Goal: Task Accomplishment & Management: Manage account settings

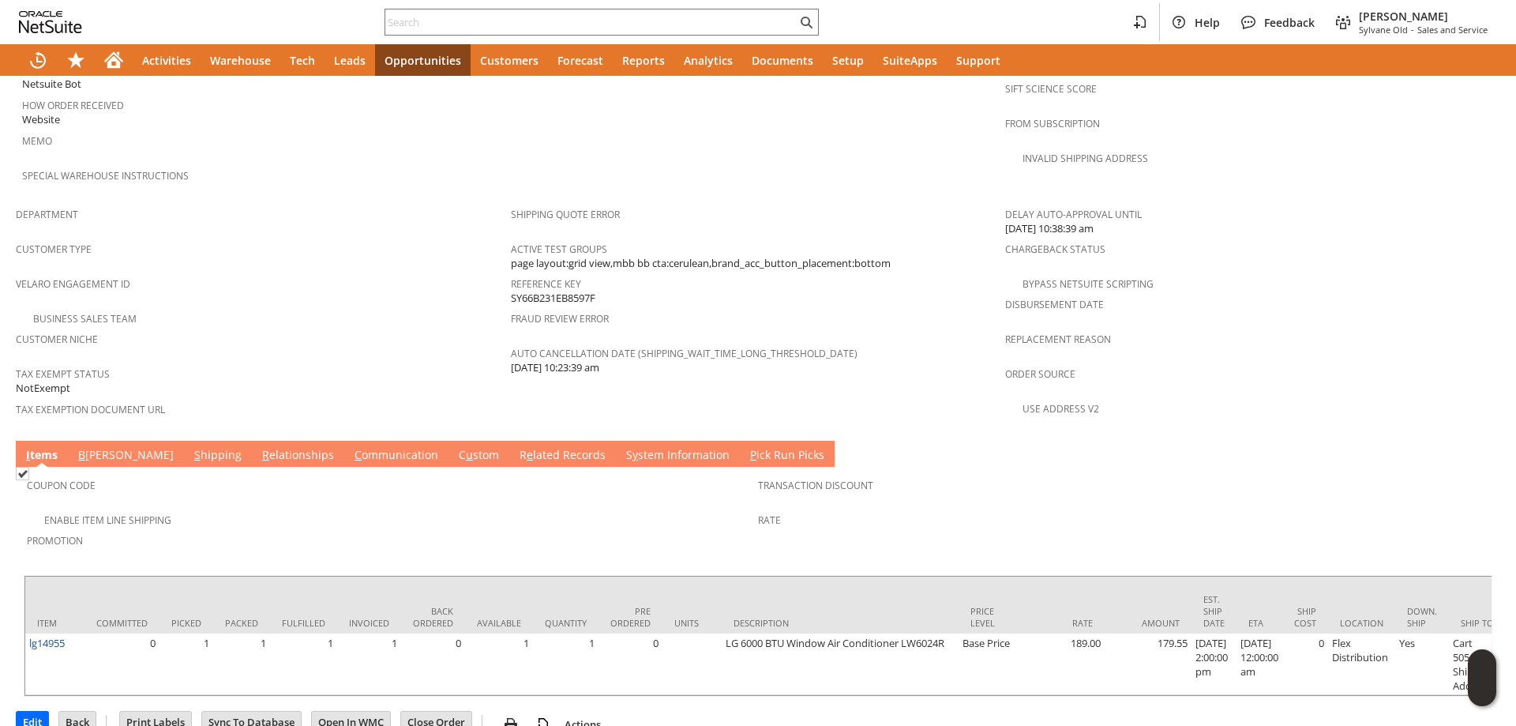
scroll to position [882, 0]
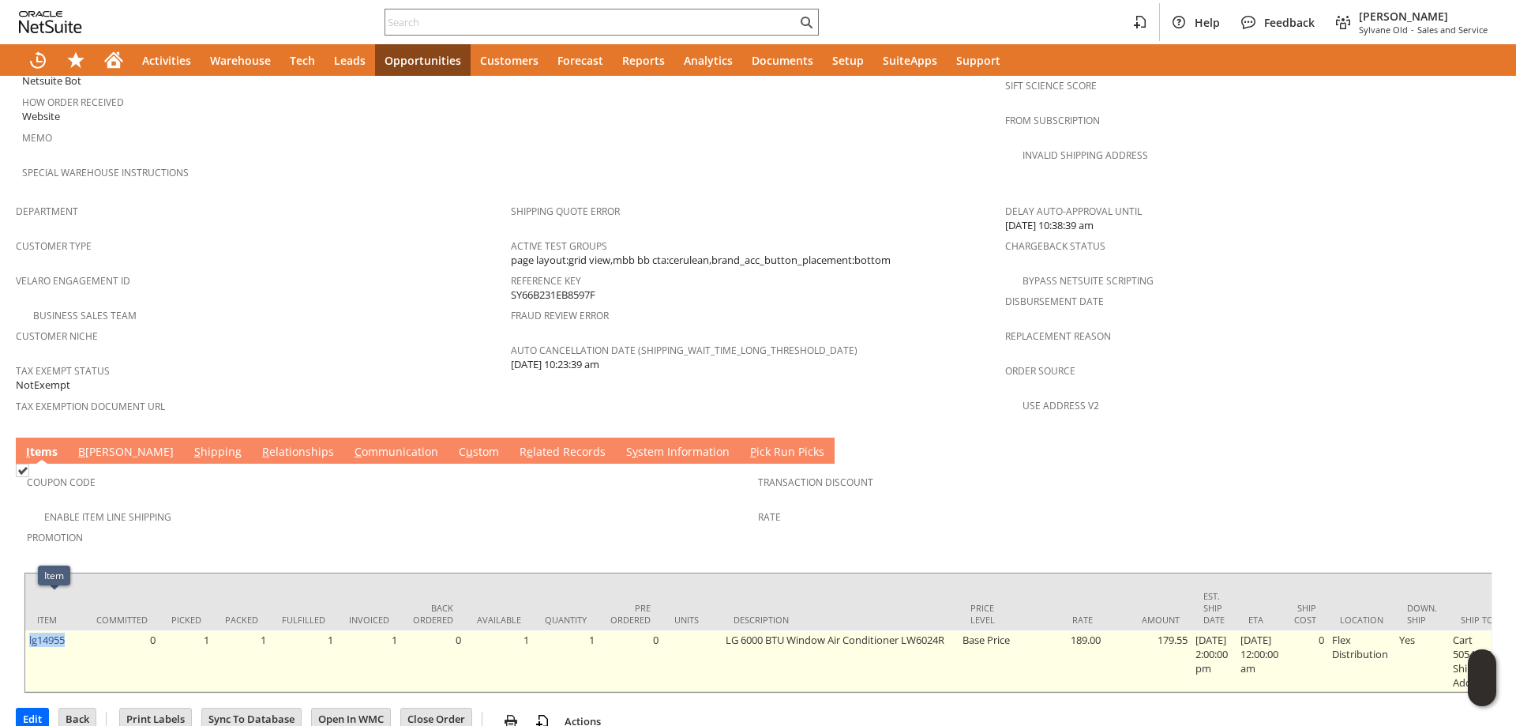
drag, startPoint x: 75, startPoint y: 606, endPoint x: 27, endPoint y: 610, distance: 48.4
click at [27, 630] on td "lg14955" at bounding box center [54, 661] width 59 height 62
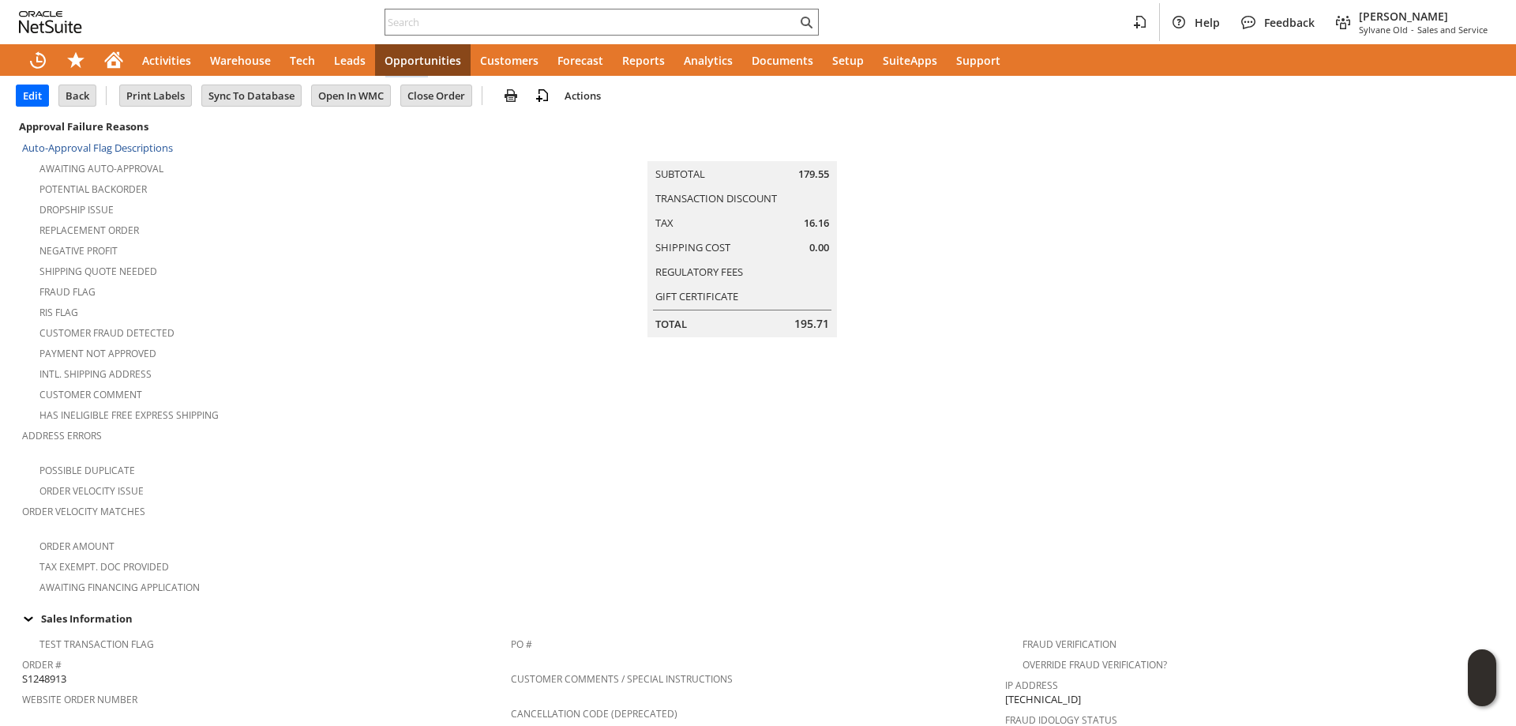
scroll to position [0, 0]
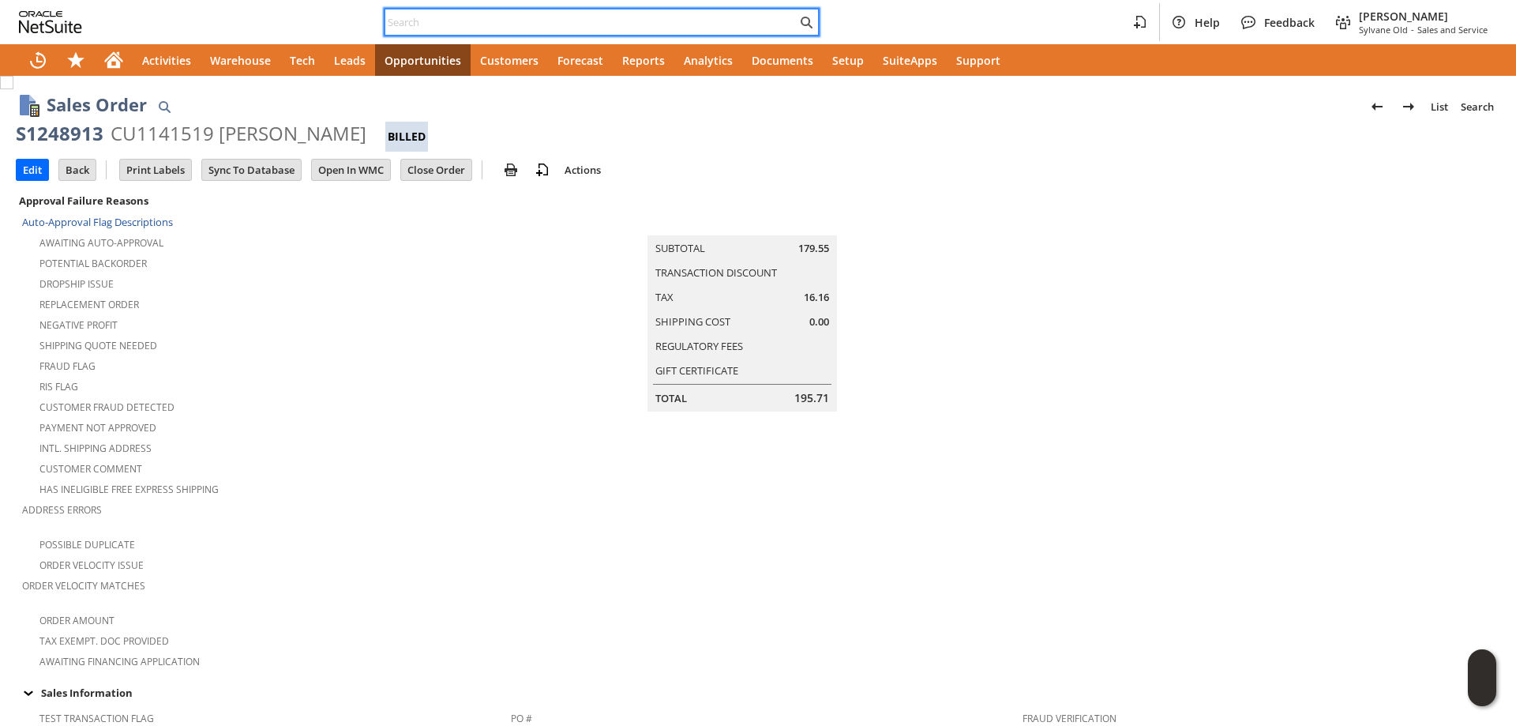
paste input "6094680016"
type input "6094680016"
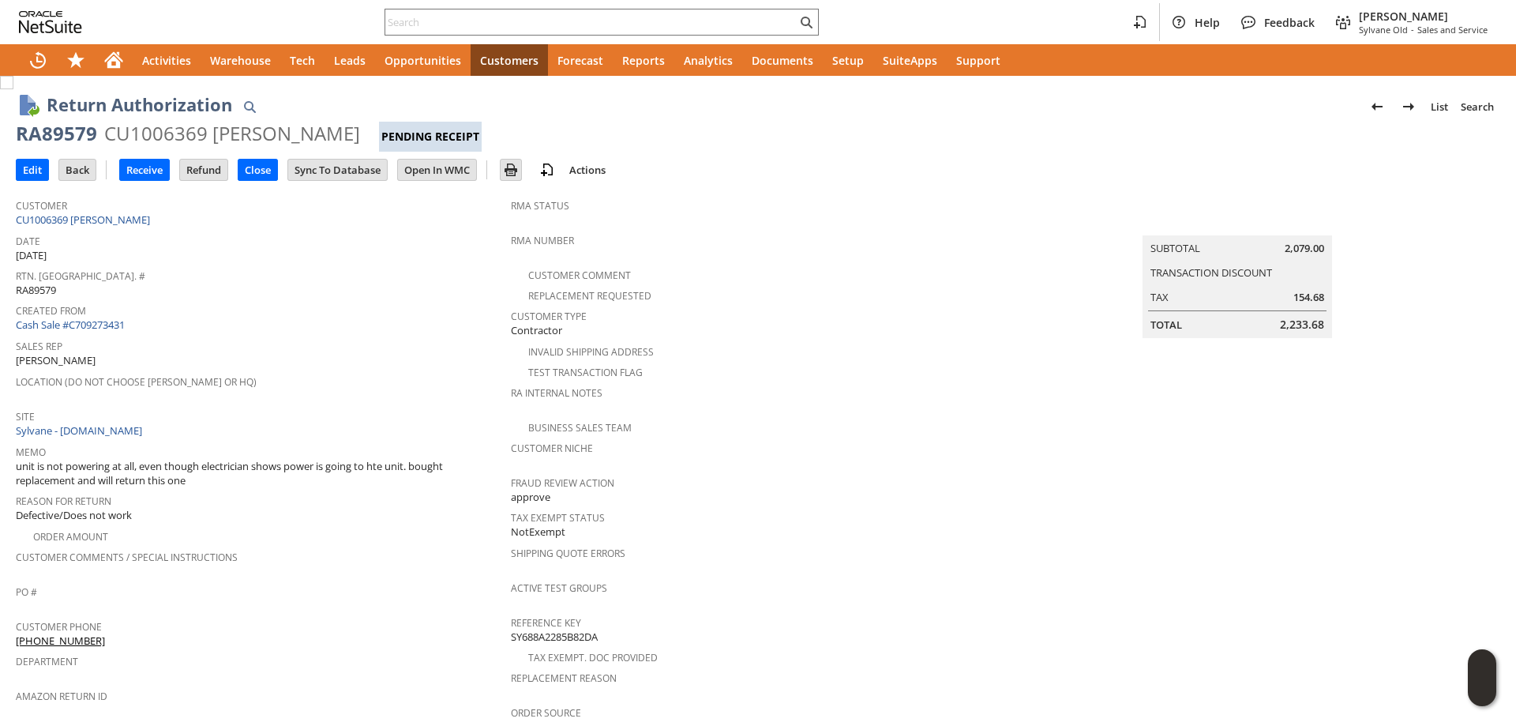
click at [52, 133] on div "RA89579" at bounding box center [56, 133] width 81 height 25
drag, startPoint x: 52, startPoint y: 133, endPoint x: 298, endPoint y: 126, distance: 246.4
click at [298, 126] on div "RA89579 CU1006369 fred holland Pending Receipt" at bounding box center [758, 136] width 1484 height 31
copy div "RA89579 CU1006369 fred holland"
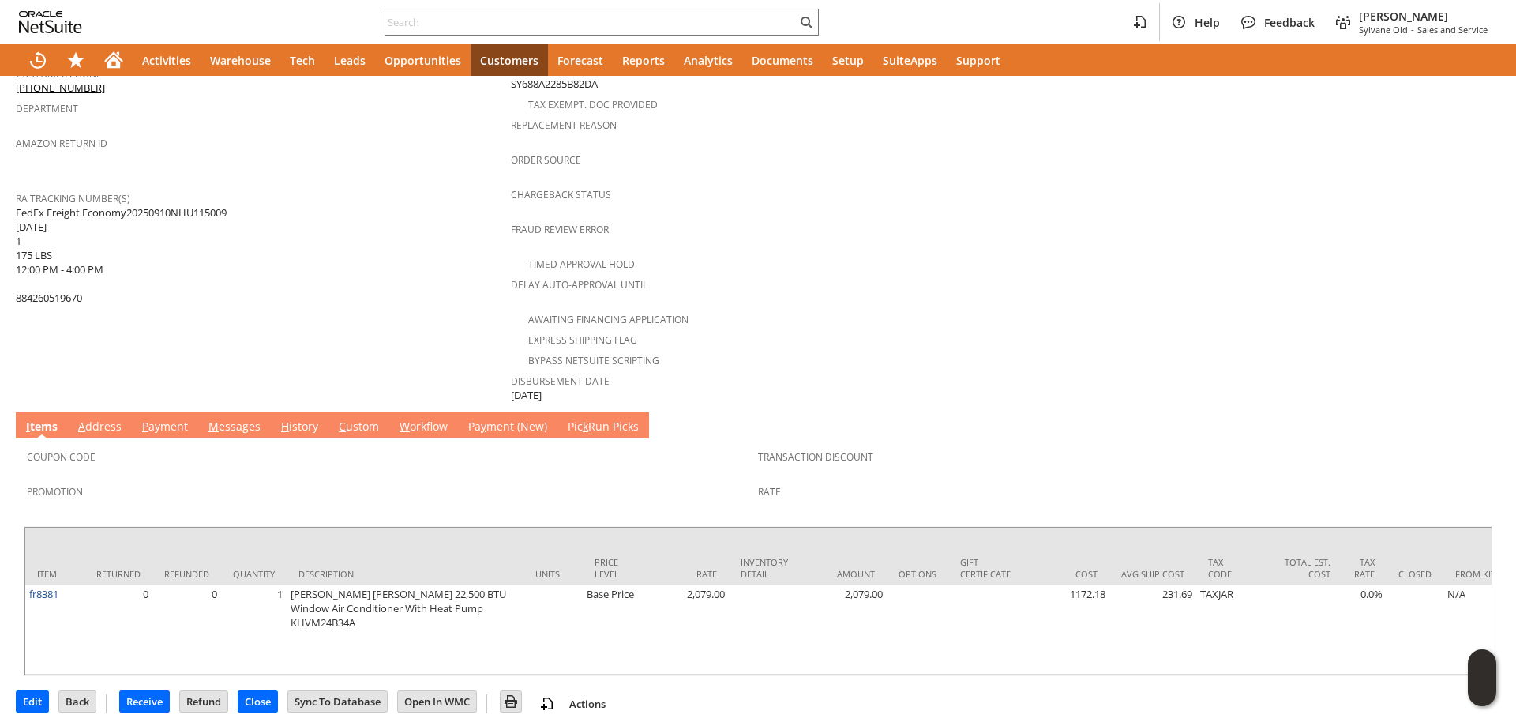
click at [31, 205] on span "FedEx Freight Economy20250910NHU115009 09/11/2025 1 175 LBS 12:00 PM - 4:00 PM …" at bounding box center [121, 255] width 211 height 100
drag, startPoint x: 31, startPoint y: 194, endPoint x: 137, endPoint y: 283, distance: 139.0
click at [137, 283] on span "FedEx Freight Economy20250910NHU115009 09/11/2025 1 175 LBS 12:00 PM - 4:00 PM …" at bounding box center [121, 255] width 211 height 100
copy span "FedEx Freight Economy20250910NHU115009 09/11/2025 1 175 LBS 12:00 PM - 4:00 PM …"
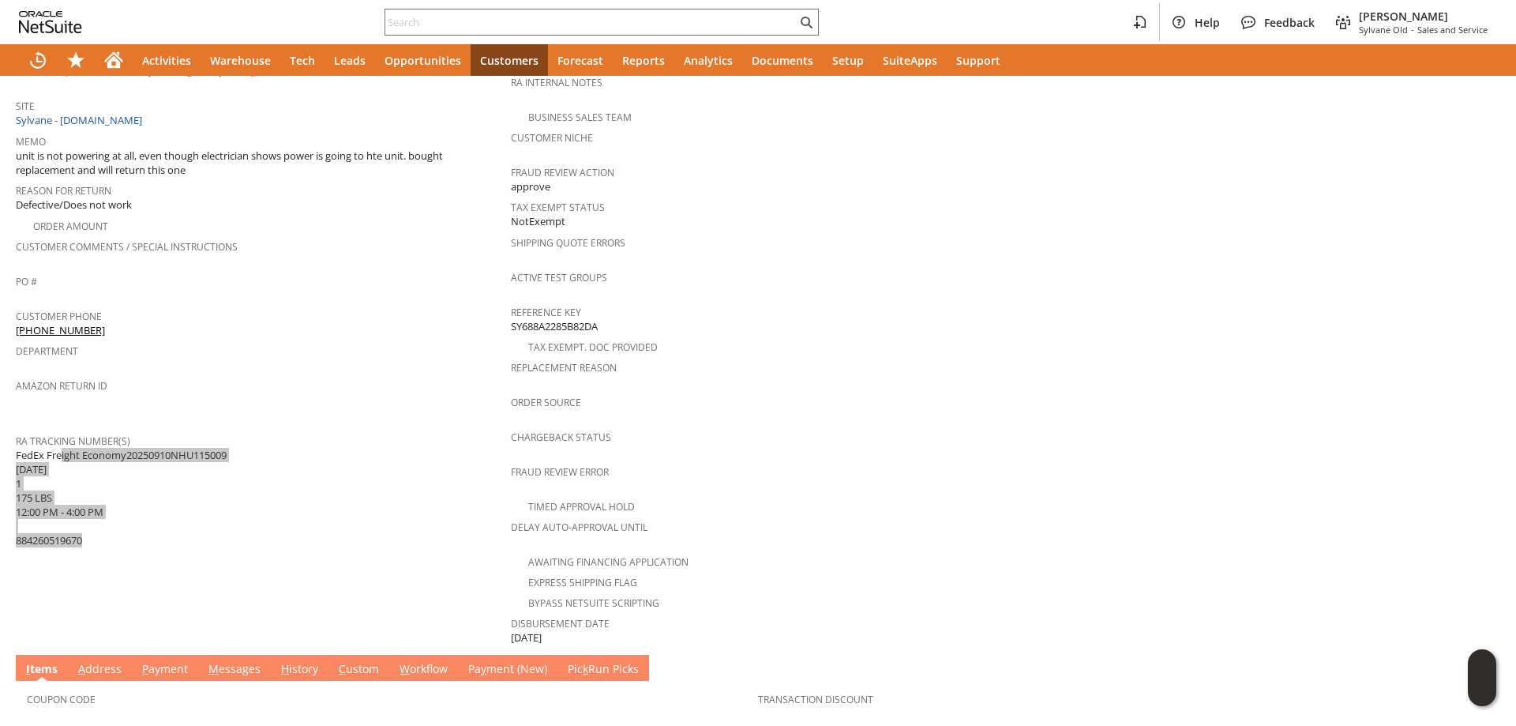
scroll to position [563, 0]
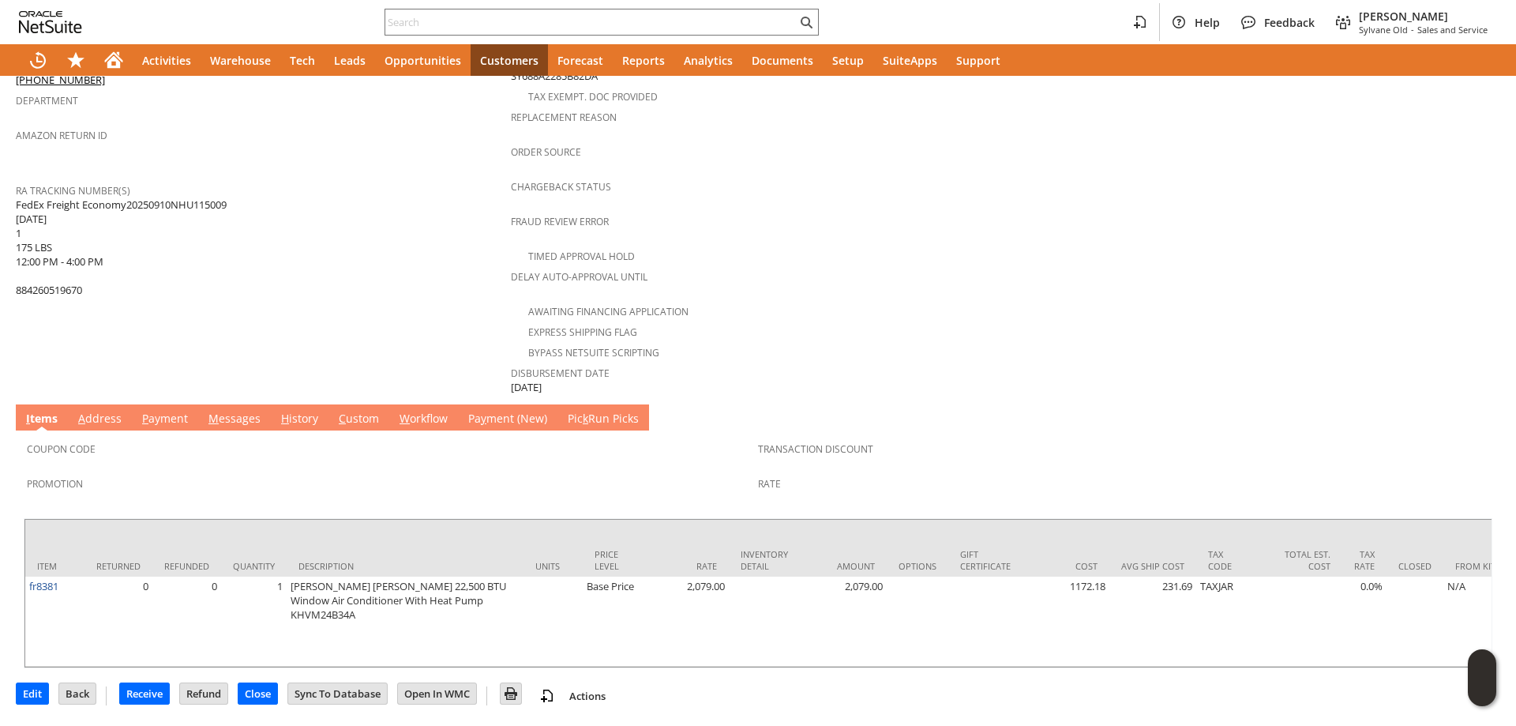
click at [71, 278] on td "RA Tracking Number(s) FedEx Freight Economy20250910NHU115009 09/11/2025 1 175 L…" at bounding box center [263, 239] width 495 height 120
click at [62, 274] on span "FedEx Freight Economy20250910NHU115009 09/11/2025 1 175 LBS 12:00 PM - 4:00 PM …" at bounding box center [121, 247] width 211 height 100
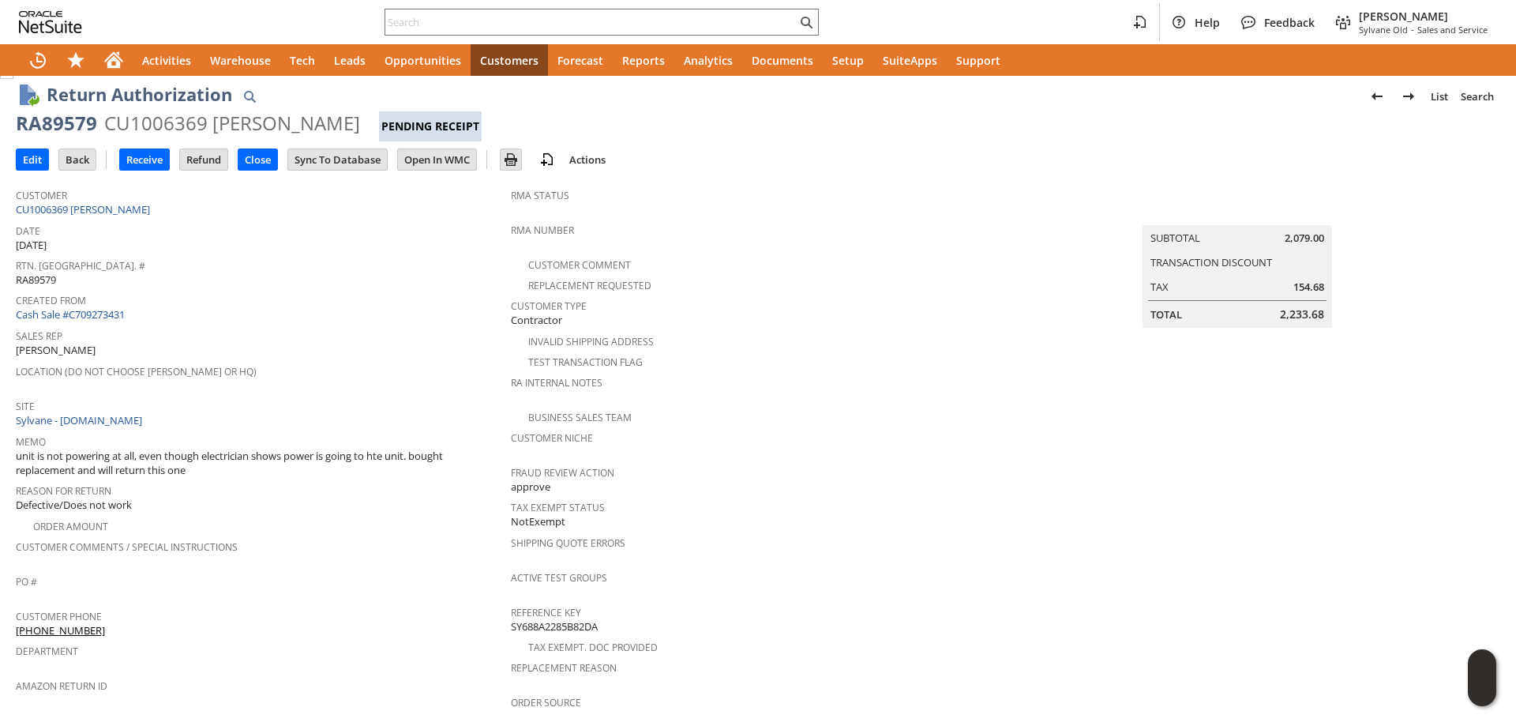
scroll to position [0, 0]
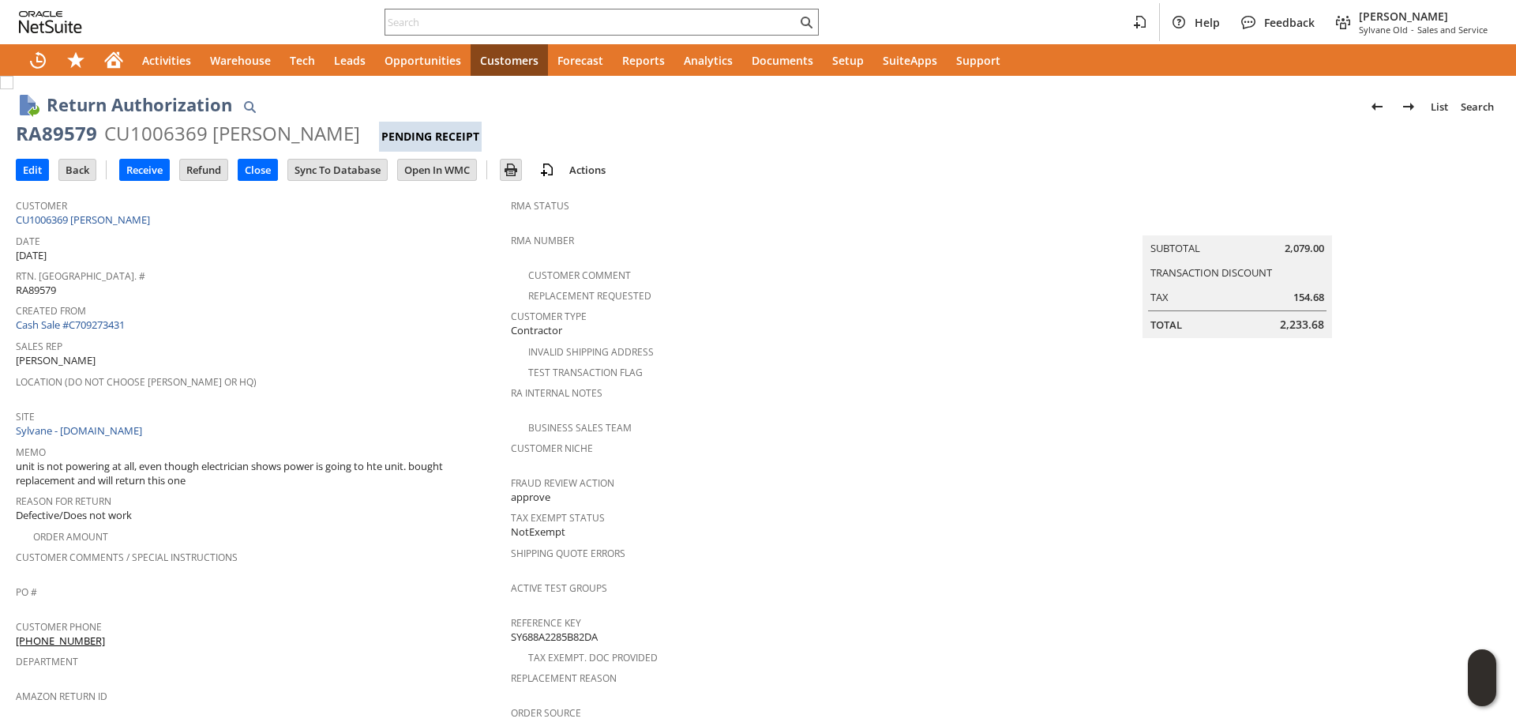
click at [371, 353] on div "Sales Rep Devin Carswell" at bounding box center [259, 352] width 487 height 34
paste input "4102790034"
type input "4102790034"
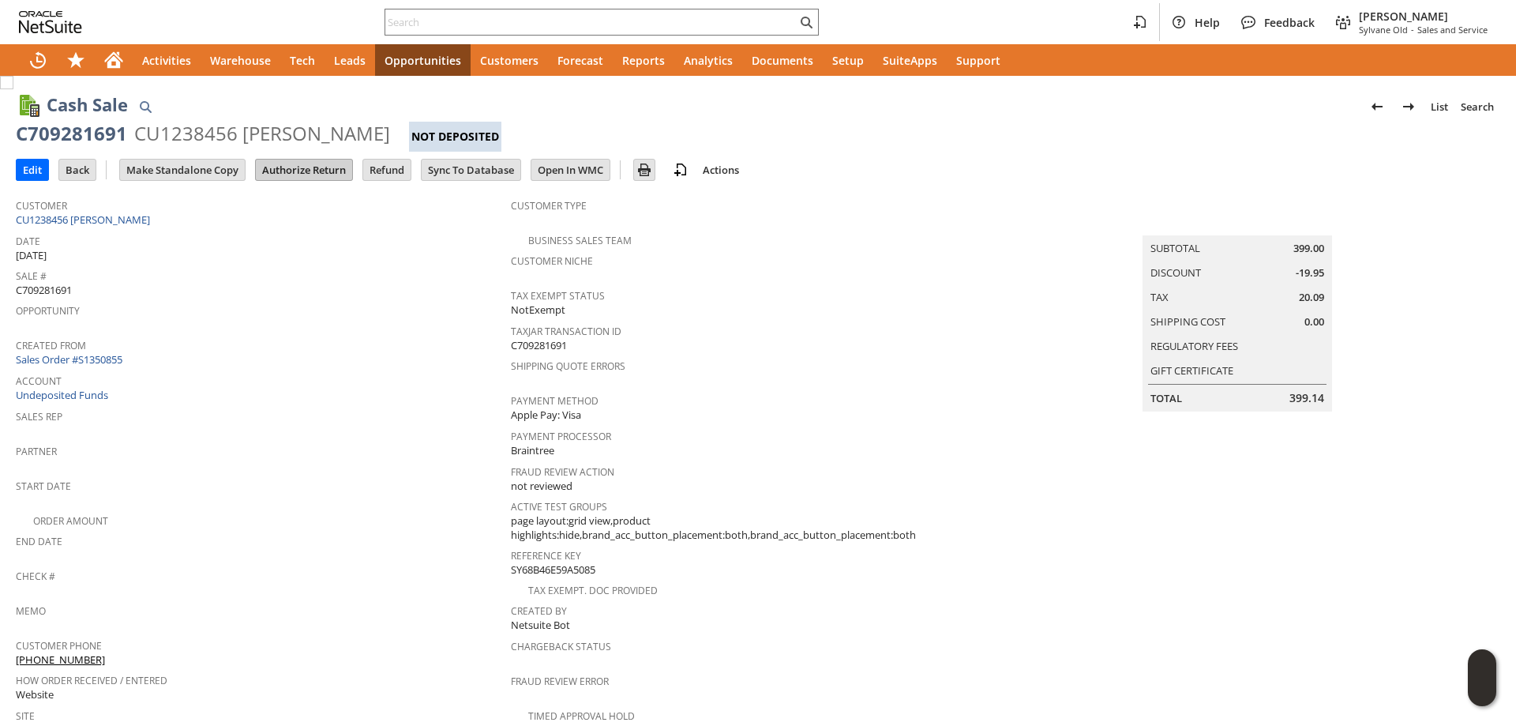
click at [299, 163] on input "Authorize Return" at bounding box center [304, 169] width 96 height 21
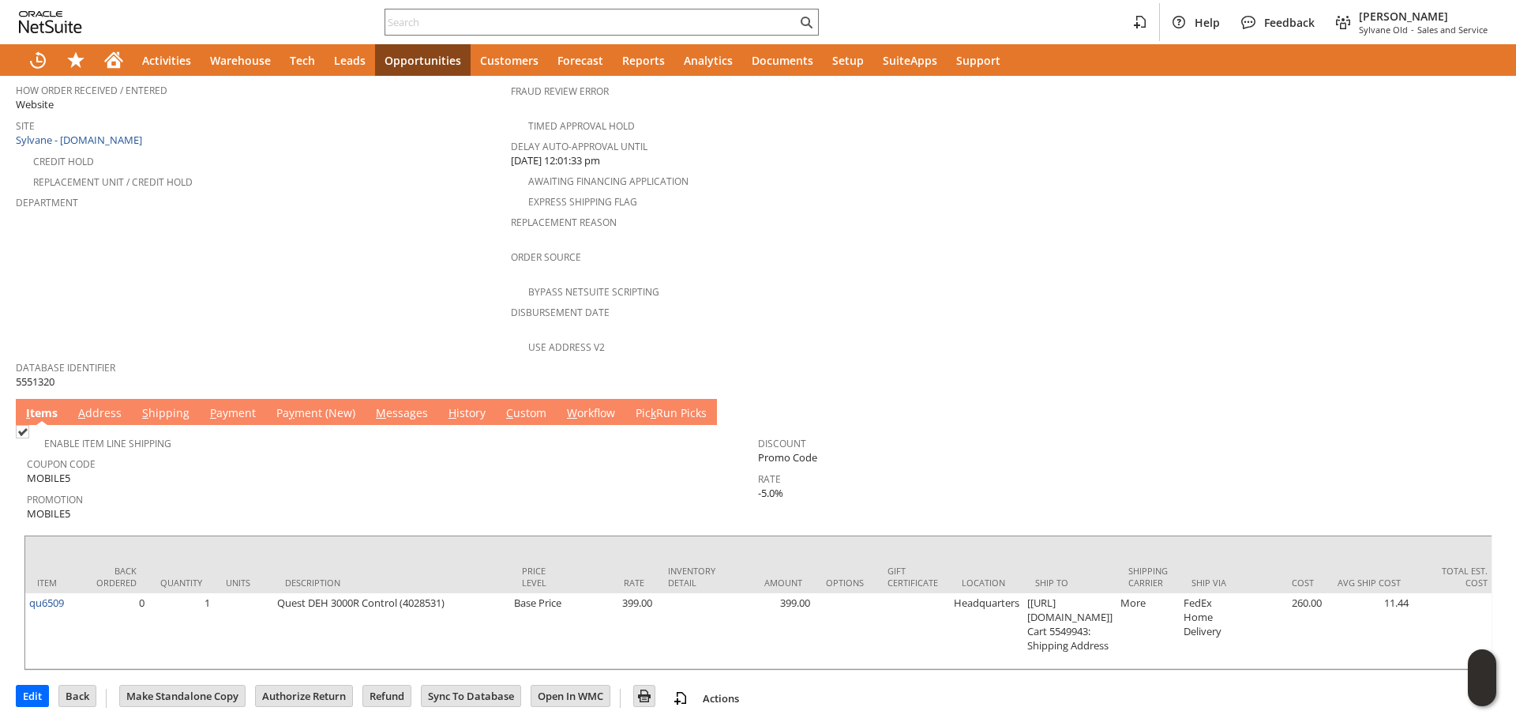
scroll to position [591, 0]
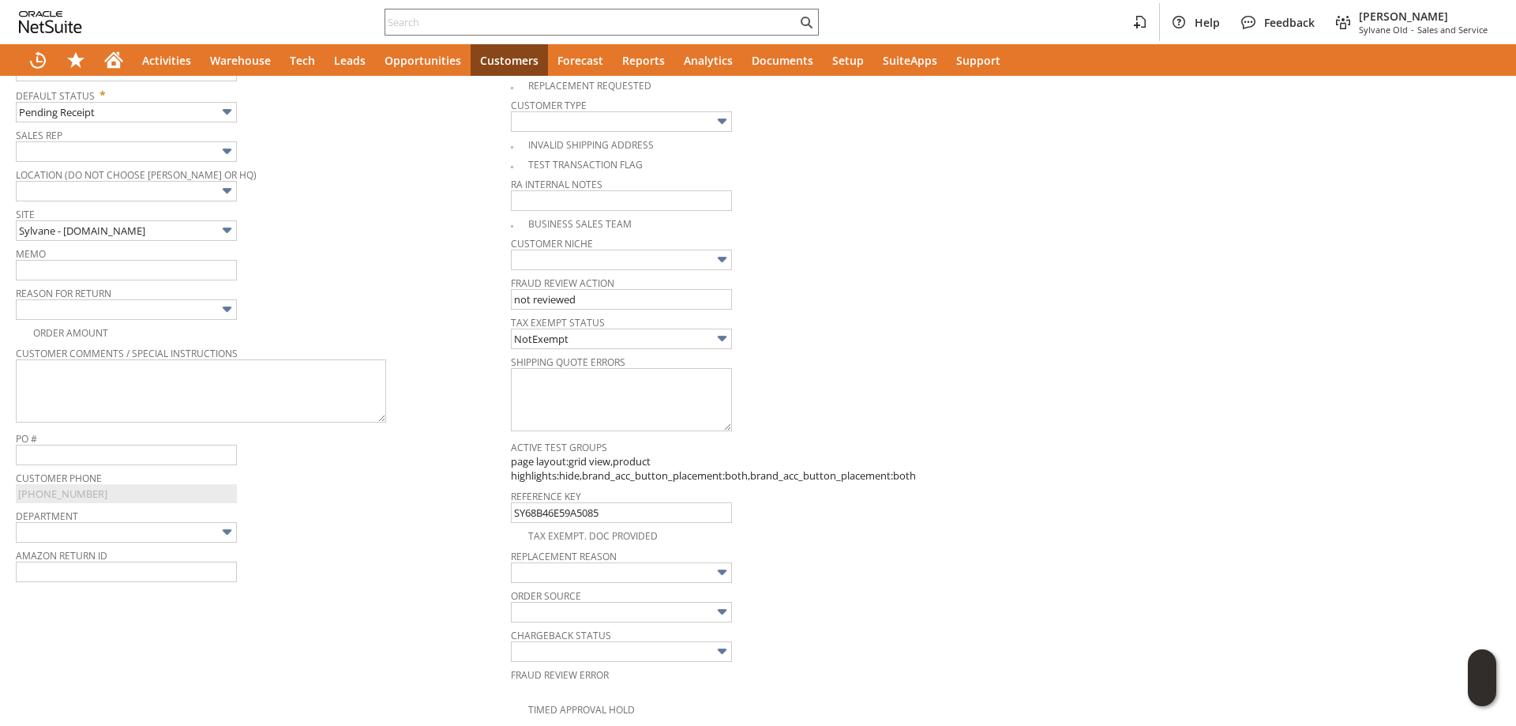
scroll to position [216, 0]
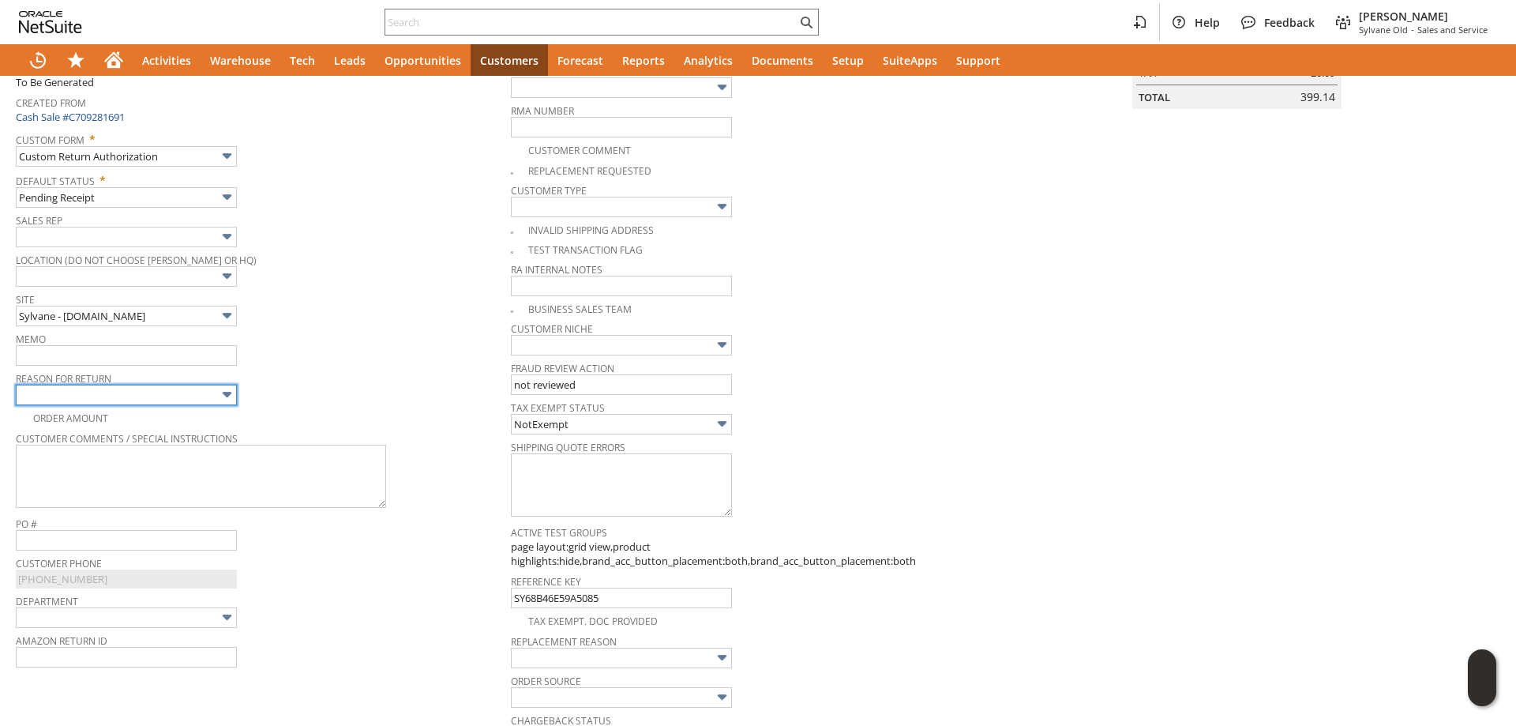
click at [149, 400] on input "text" at bounding box center [126, 395] width 221 height 21
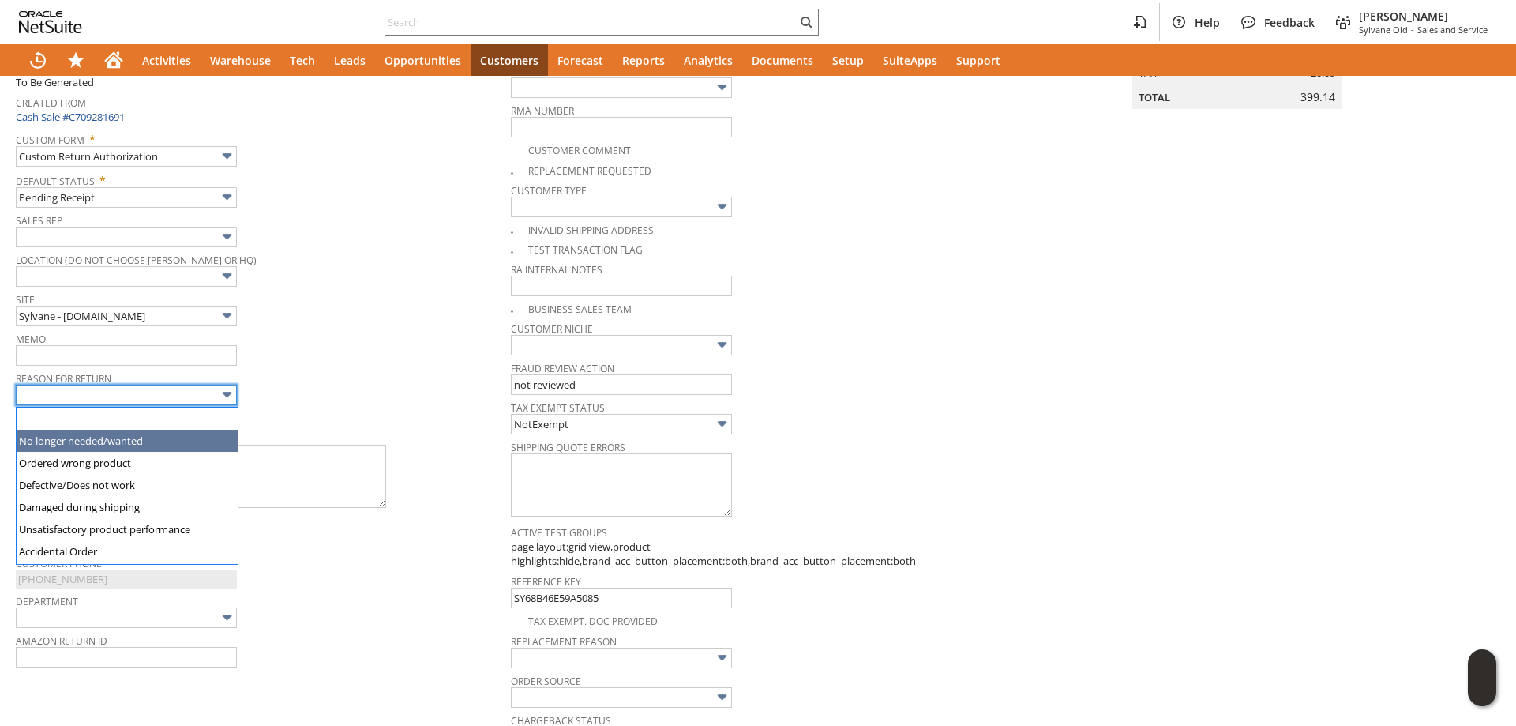
type input "No longer needed/wanted"
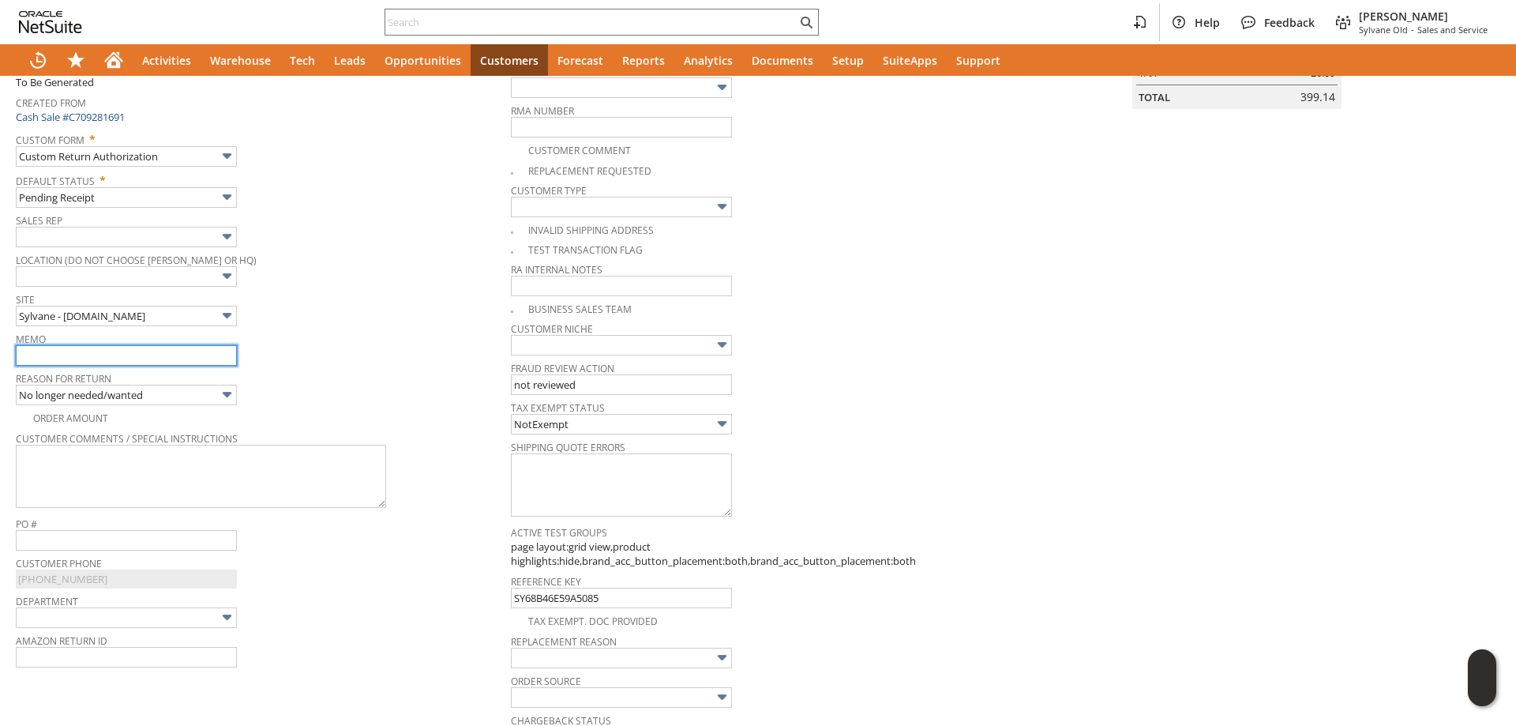
click at [113, 362] on input "text" at bounding box center [126, 355] width 221 height 21
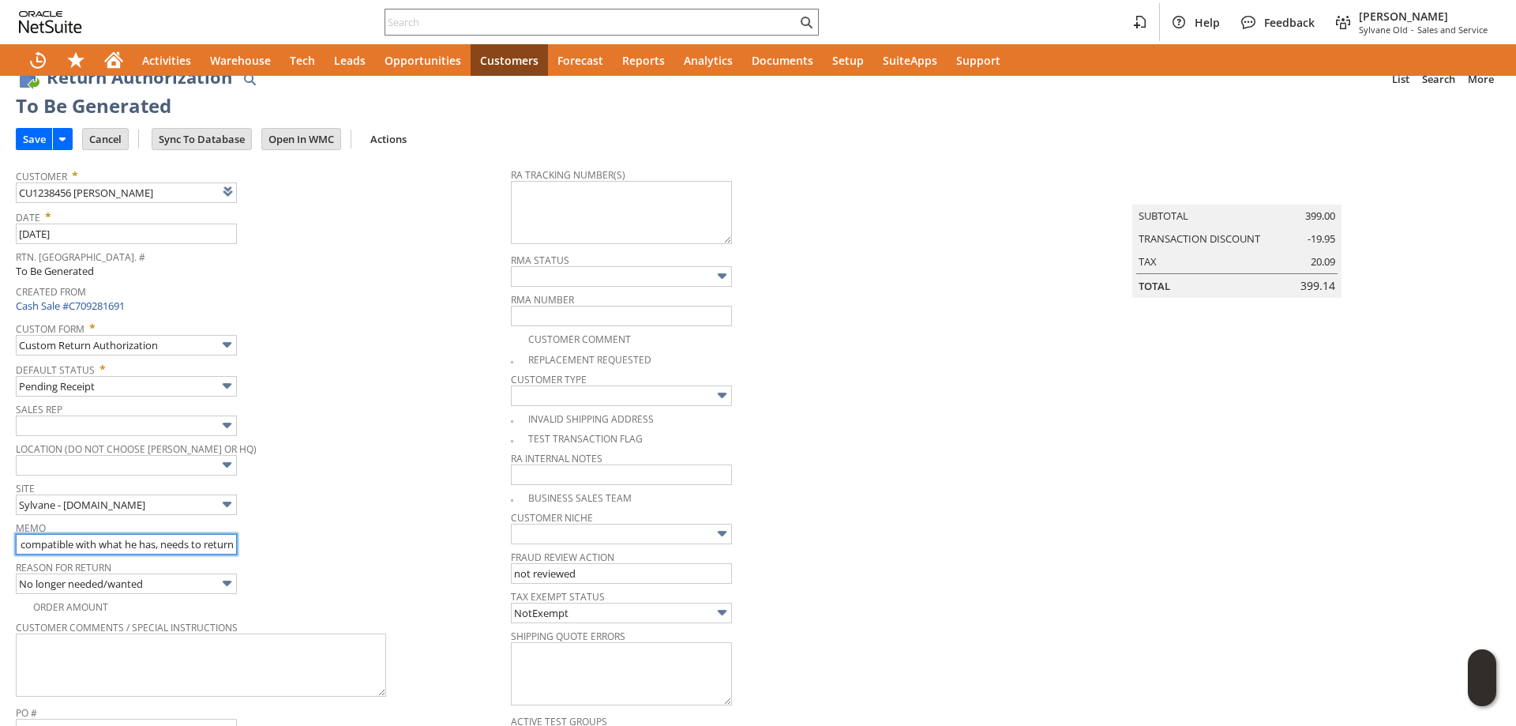
scroll to position [0, 0]
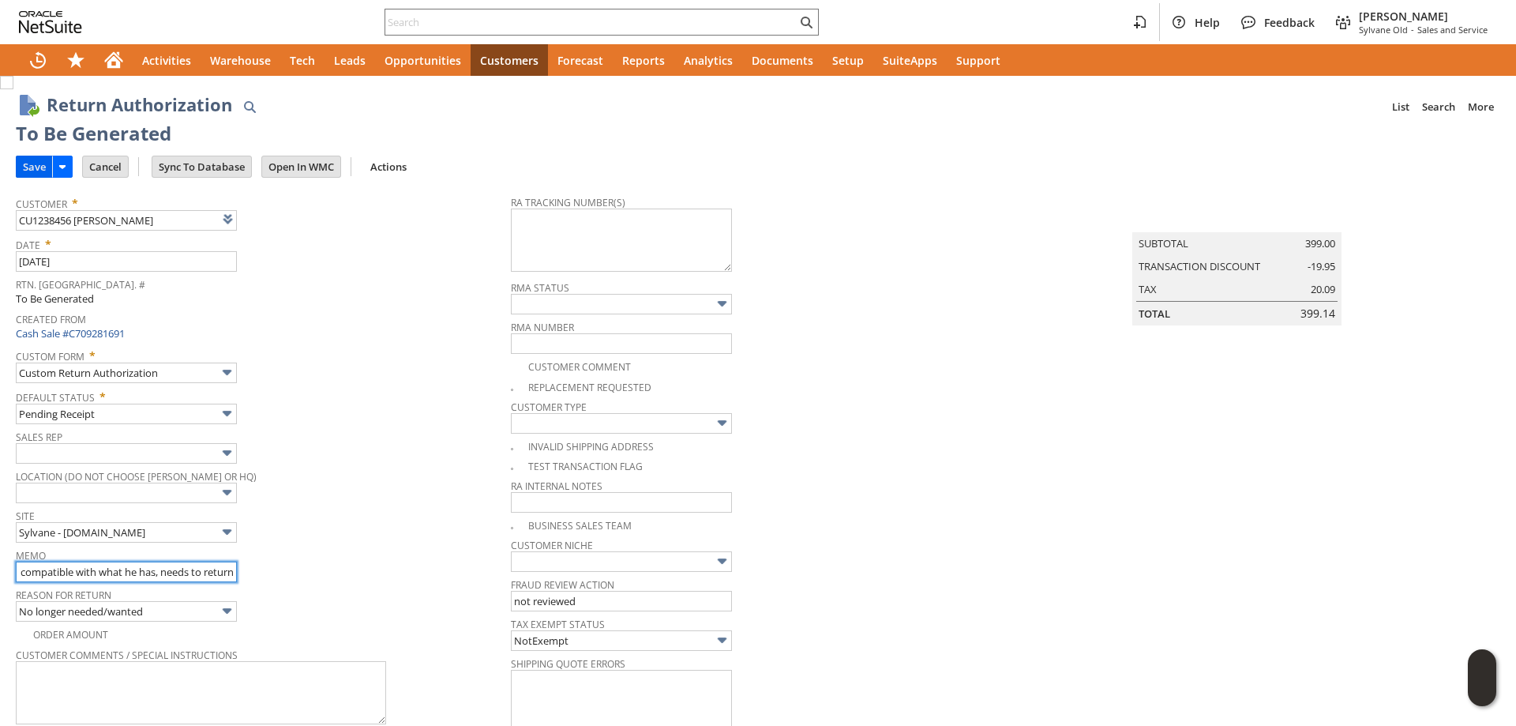
type input "not compatible with what he has, needs to return"
click at [30, 166] on input "Save" at bounding box center [35, 166] width 36 height 21
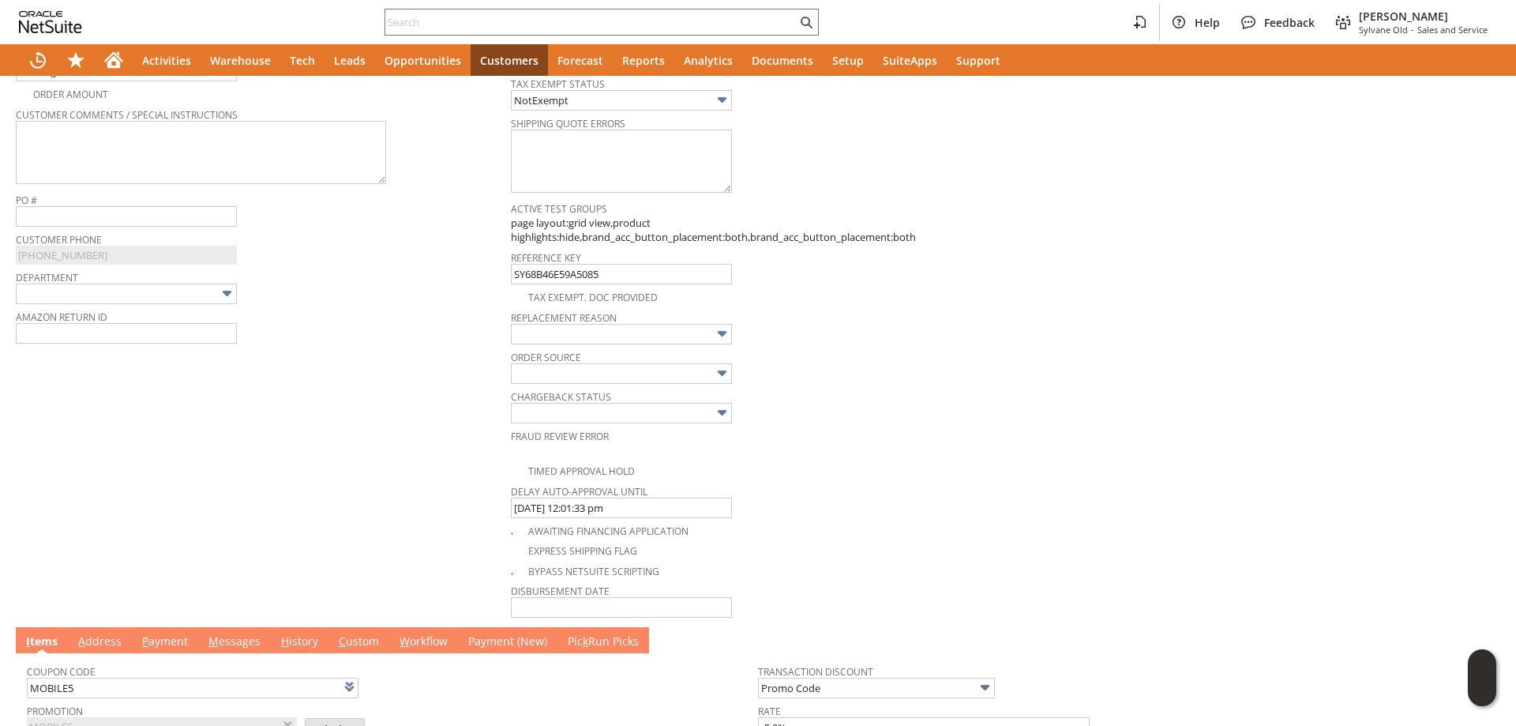
scroll to position [850, 0]
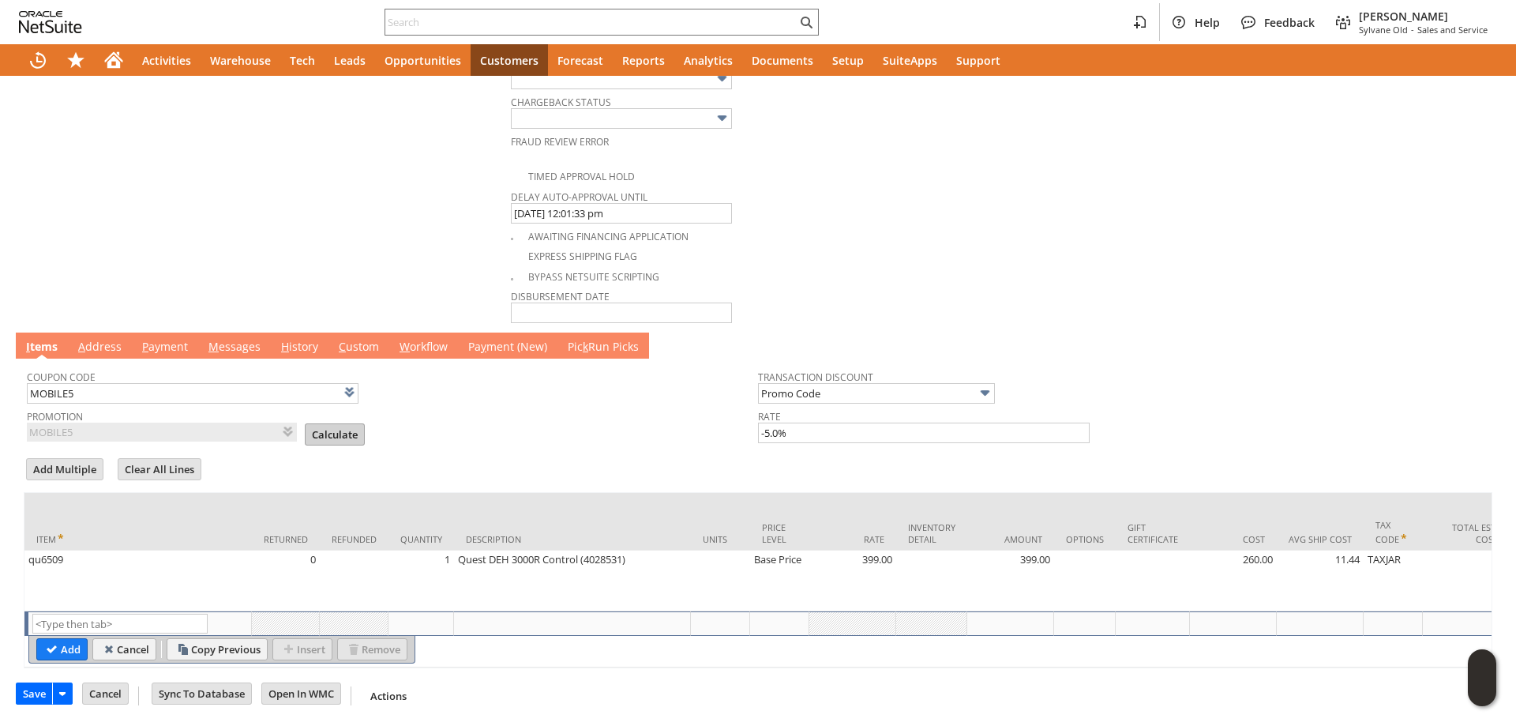
click at [311, 424] on input "Calculate" at bounding box center [335, 434] width 58 height 21
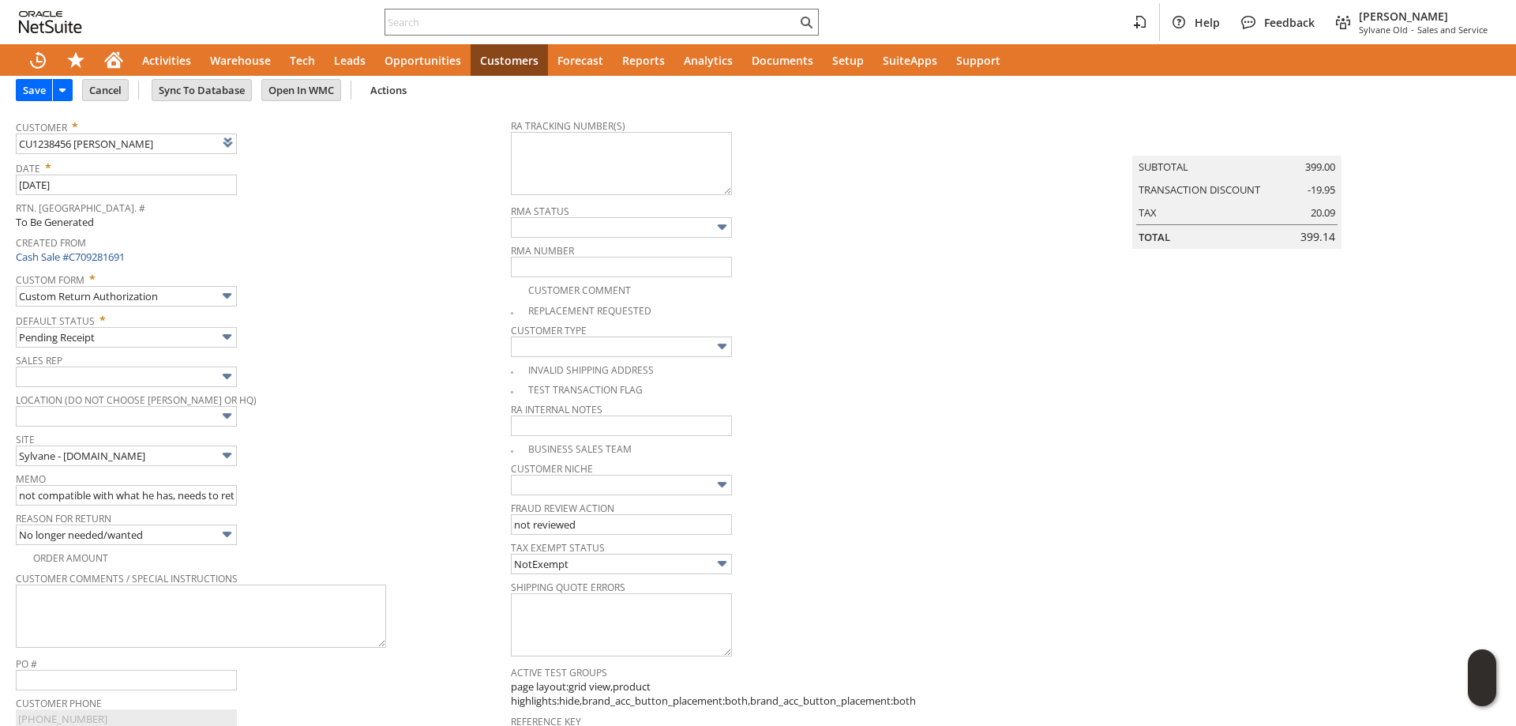
scroll to position [0, 0]
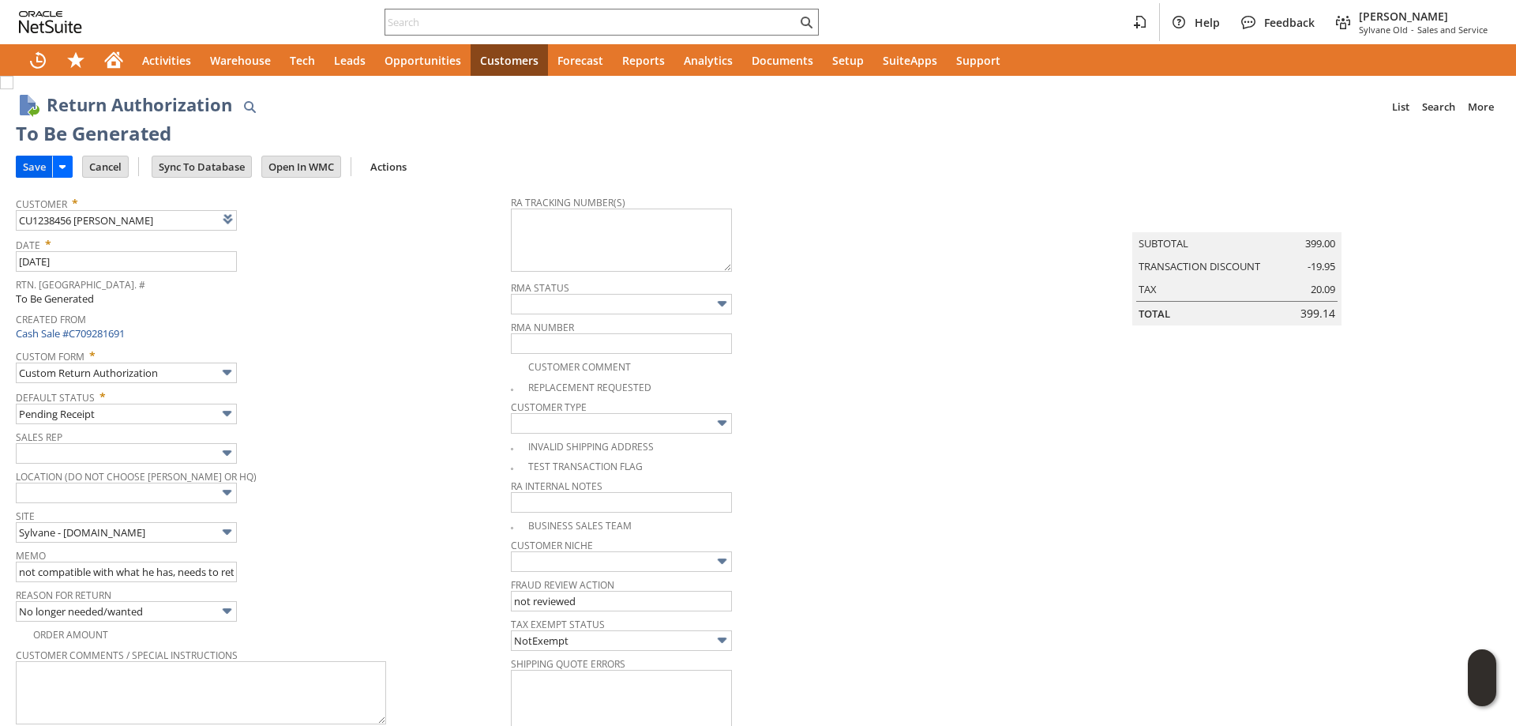
click at [39, 160] on input "Save" at bounding box center [35, 166] width 36 height 21
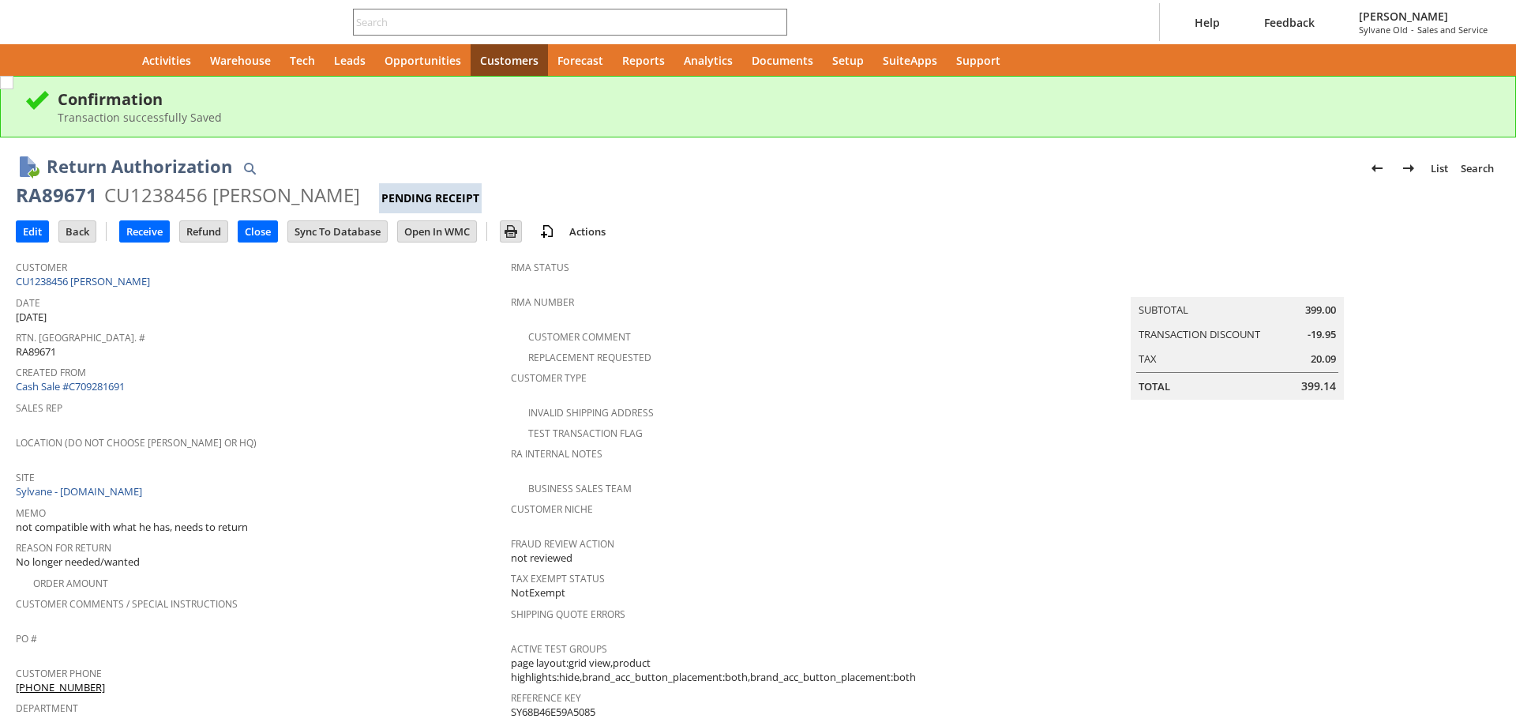
scroll to position [625, 0]
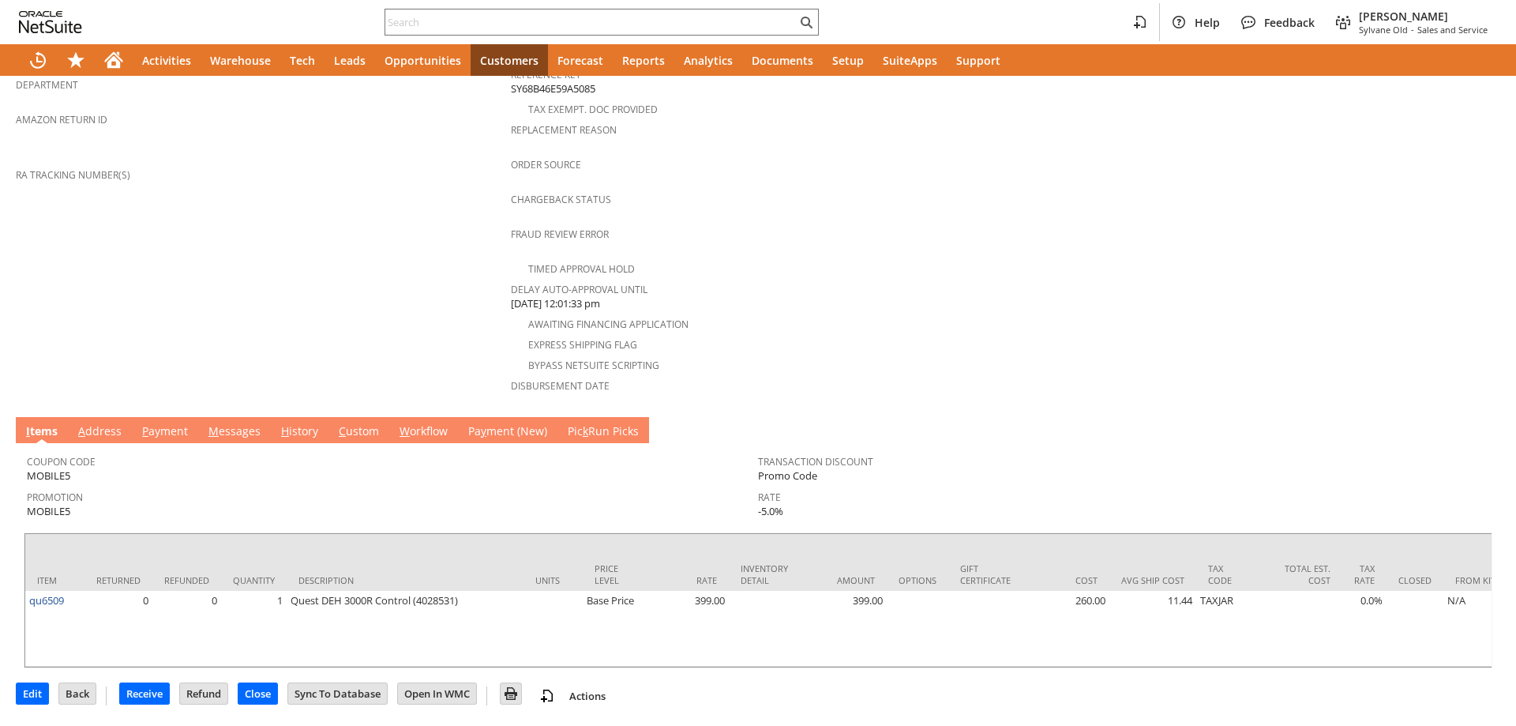
click at [231, 423] on link "M essages" at bounding box center [235, 431] width 60 height 17
click at [222, 423] on link "M essages" at bounding box center [235, 431] width 60 height 17
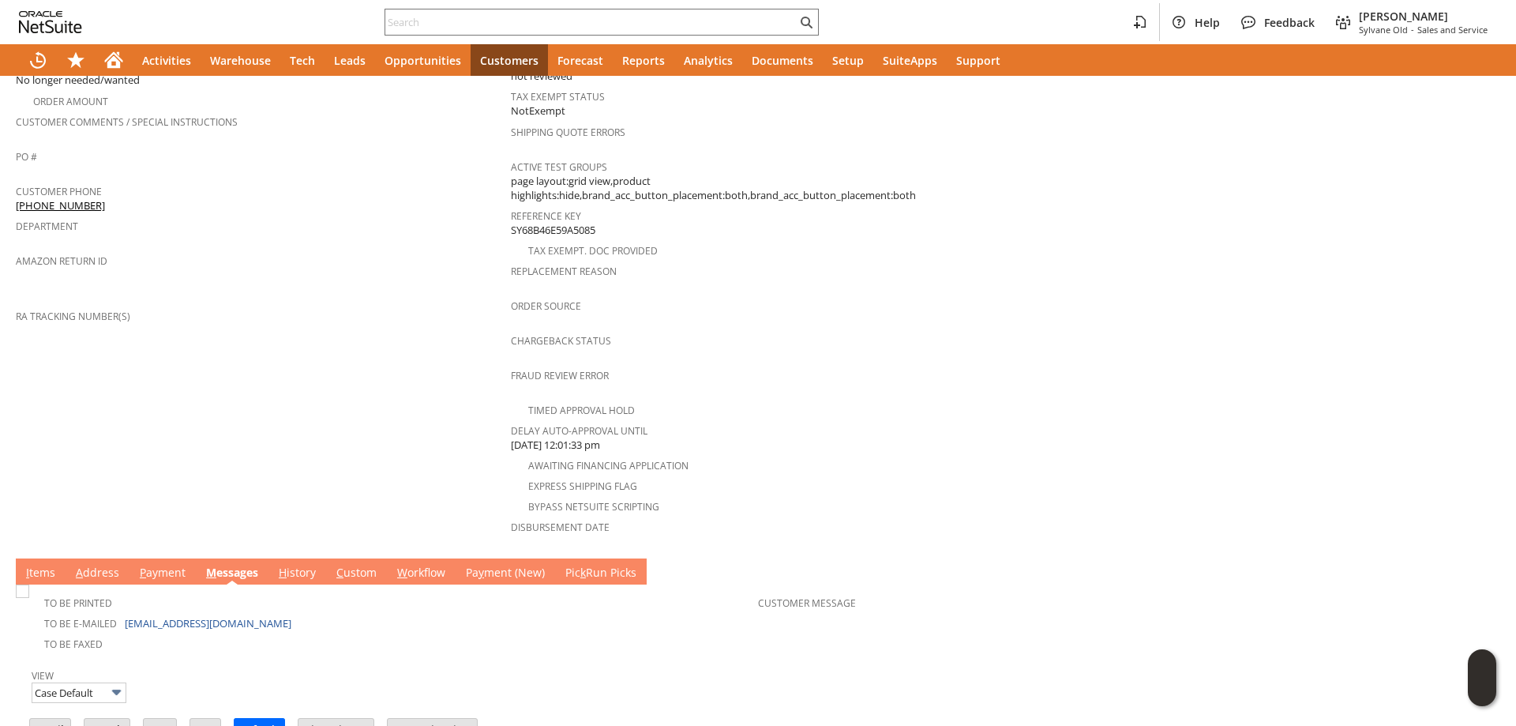
scroll to position [580, 0]
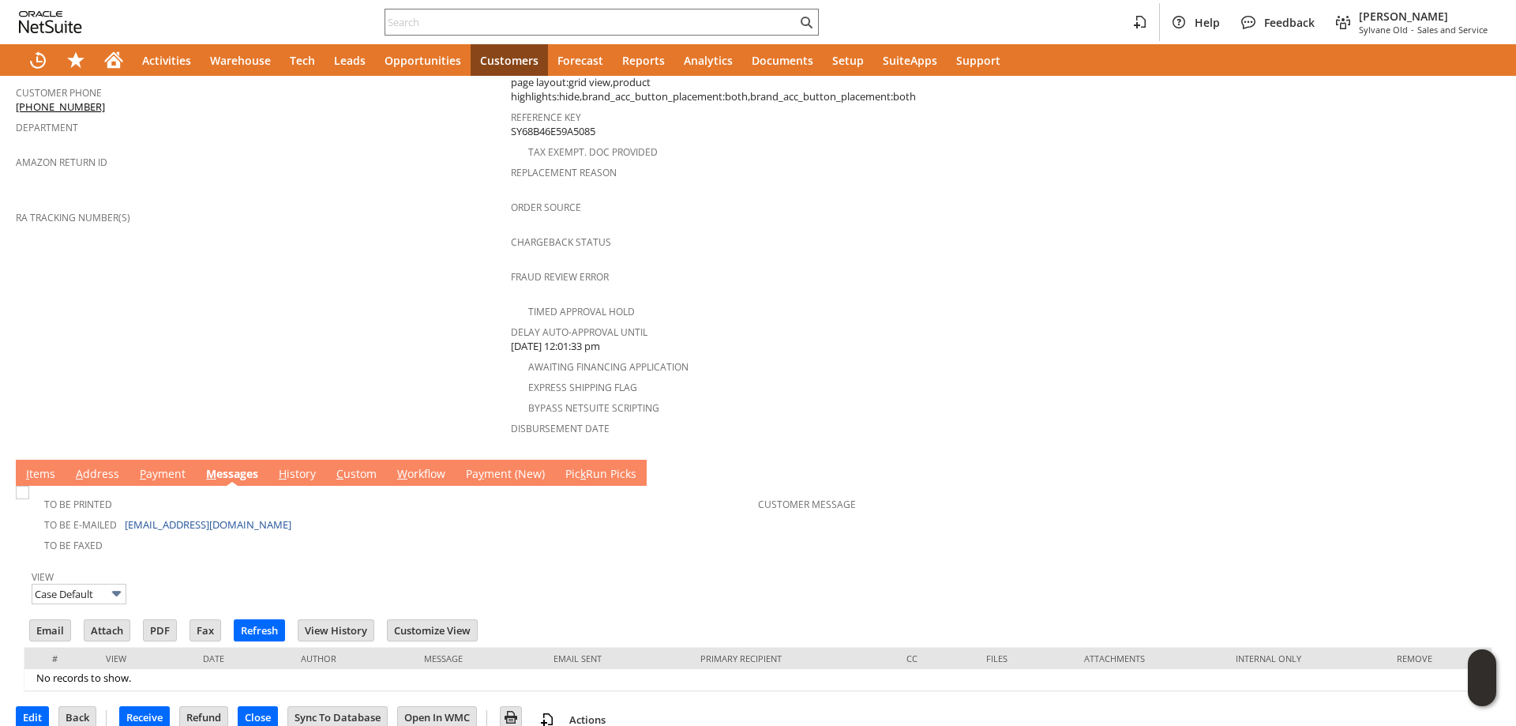
click at [44, 466] on link "I tems" at bounding box center [40, 474] width 37 height 17
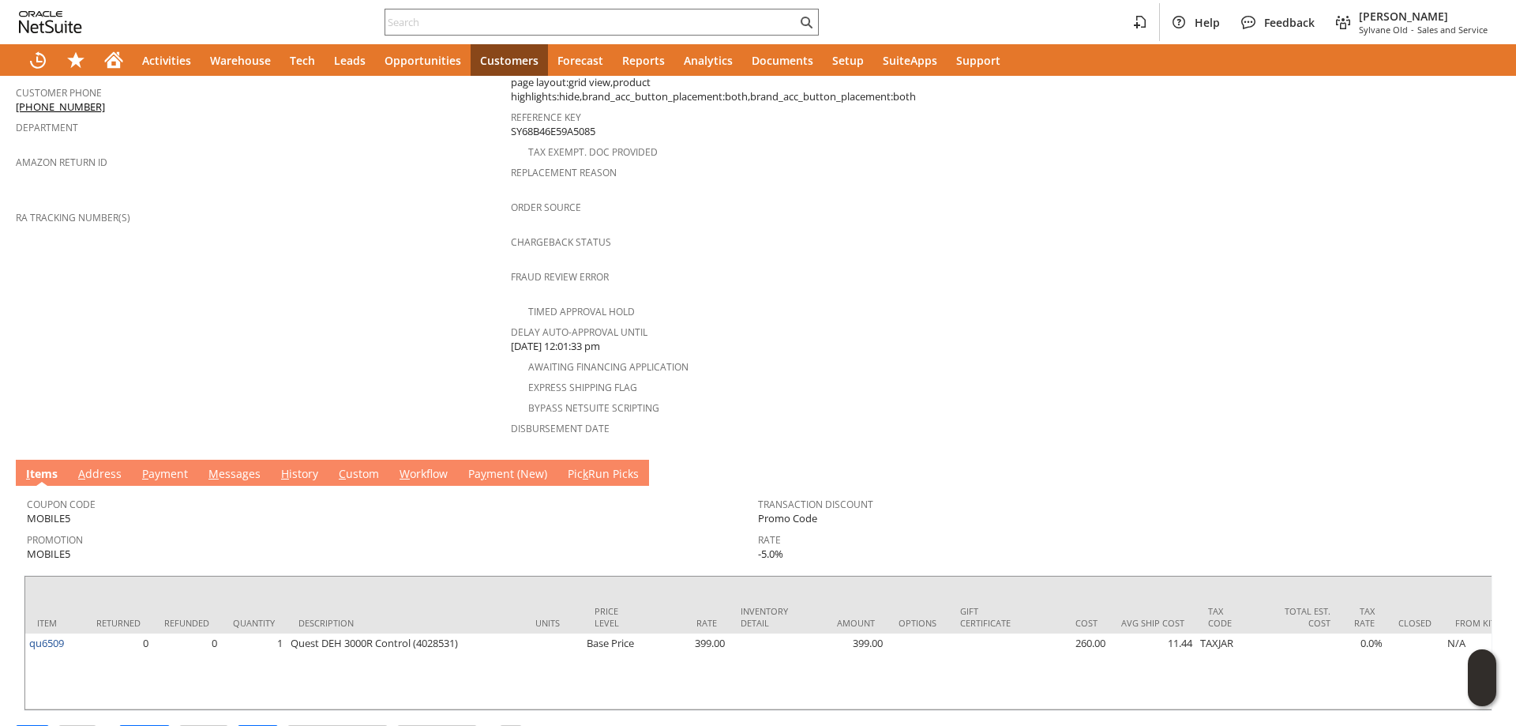
scroll to position [0, 0]
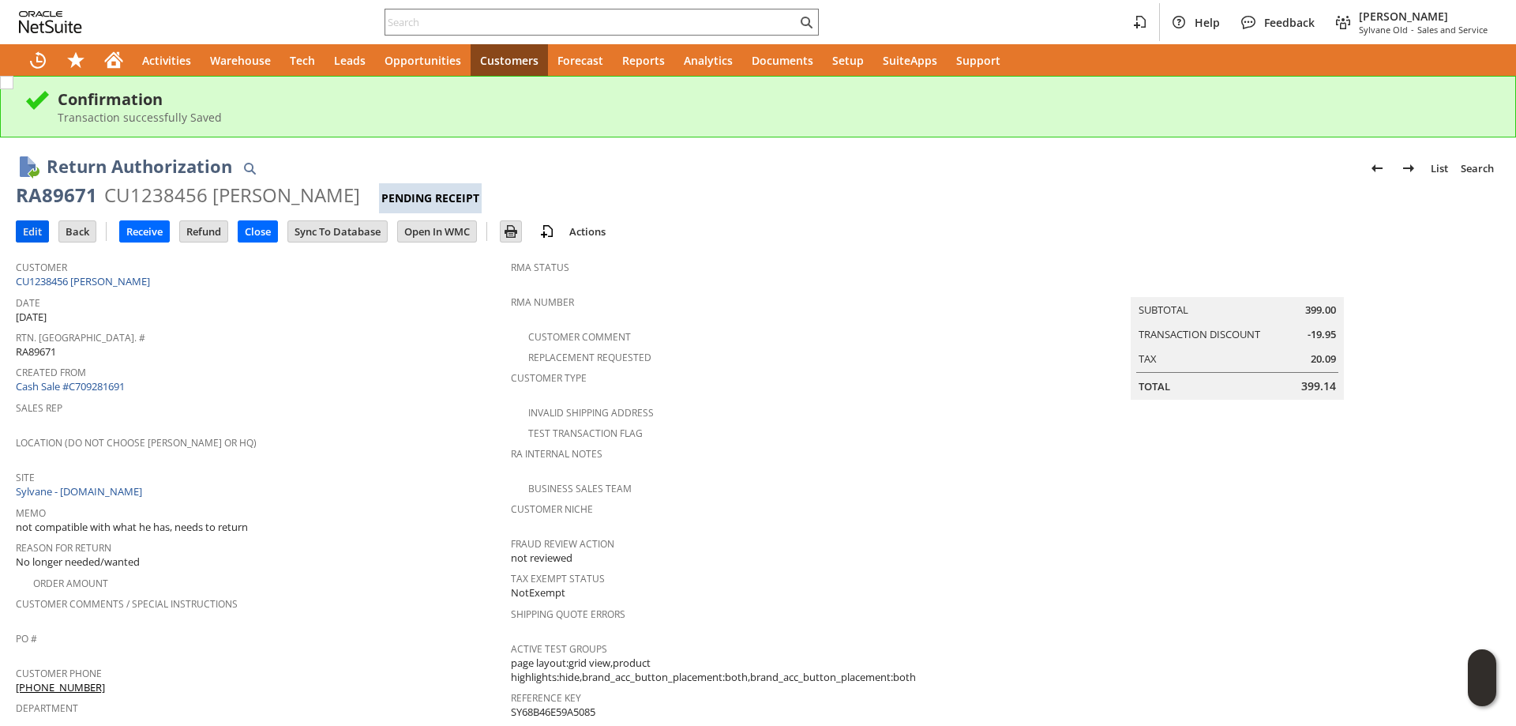
click at [36, 230] on input "Edit" at bounding box center [33, 231] width 32 height 21
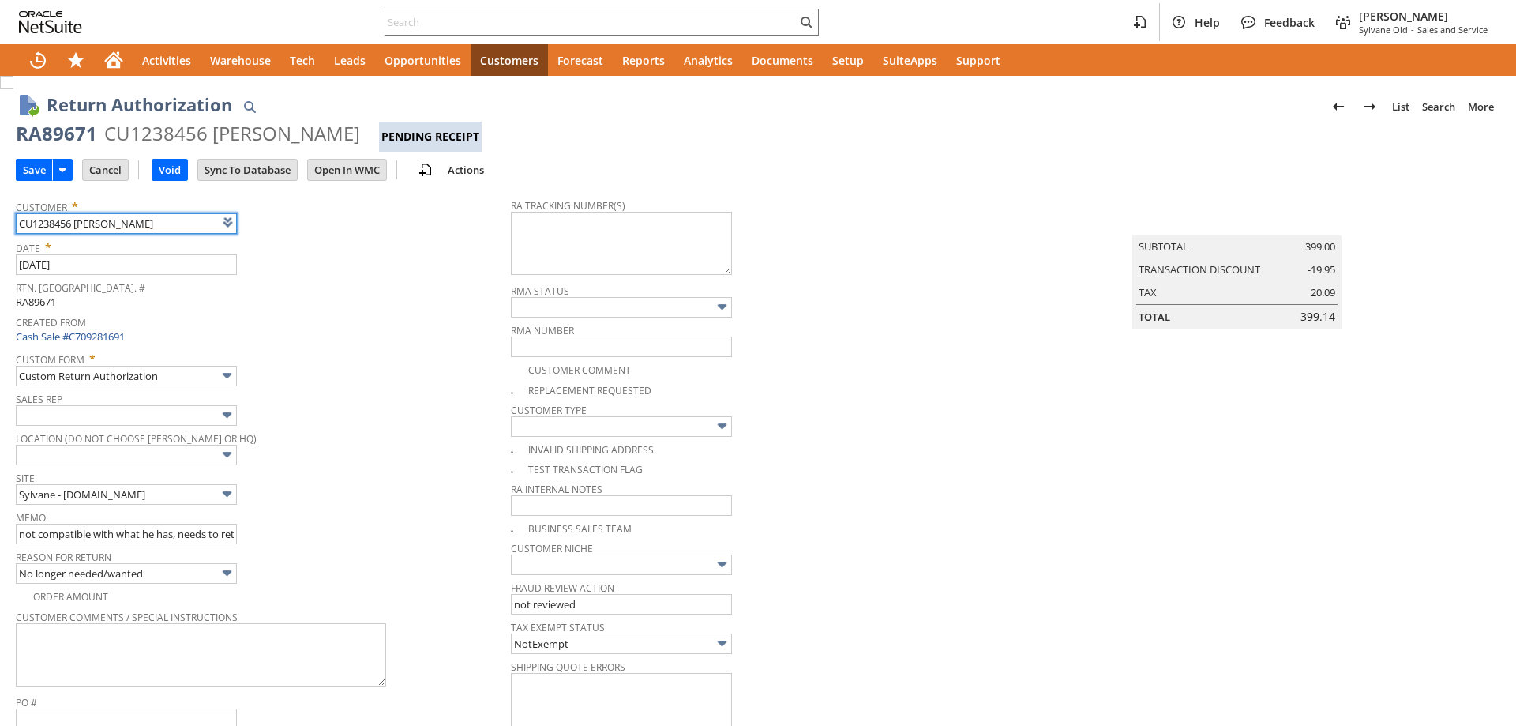
click at [84, 225] on input "CU1238456 [PERSON_NAME]" at bounding box center [126, 223] width 221 height 21
drag, startPoint x: 0, startPoint y: 0, endPoint x: 129, endPoint y: 228, distance: 262.4
click at [129, 228] on input "CU1238456 Joshua Houston" at bounding box center [126, 223] width 221 height 21
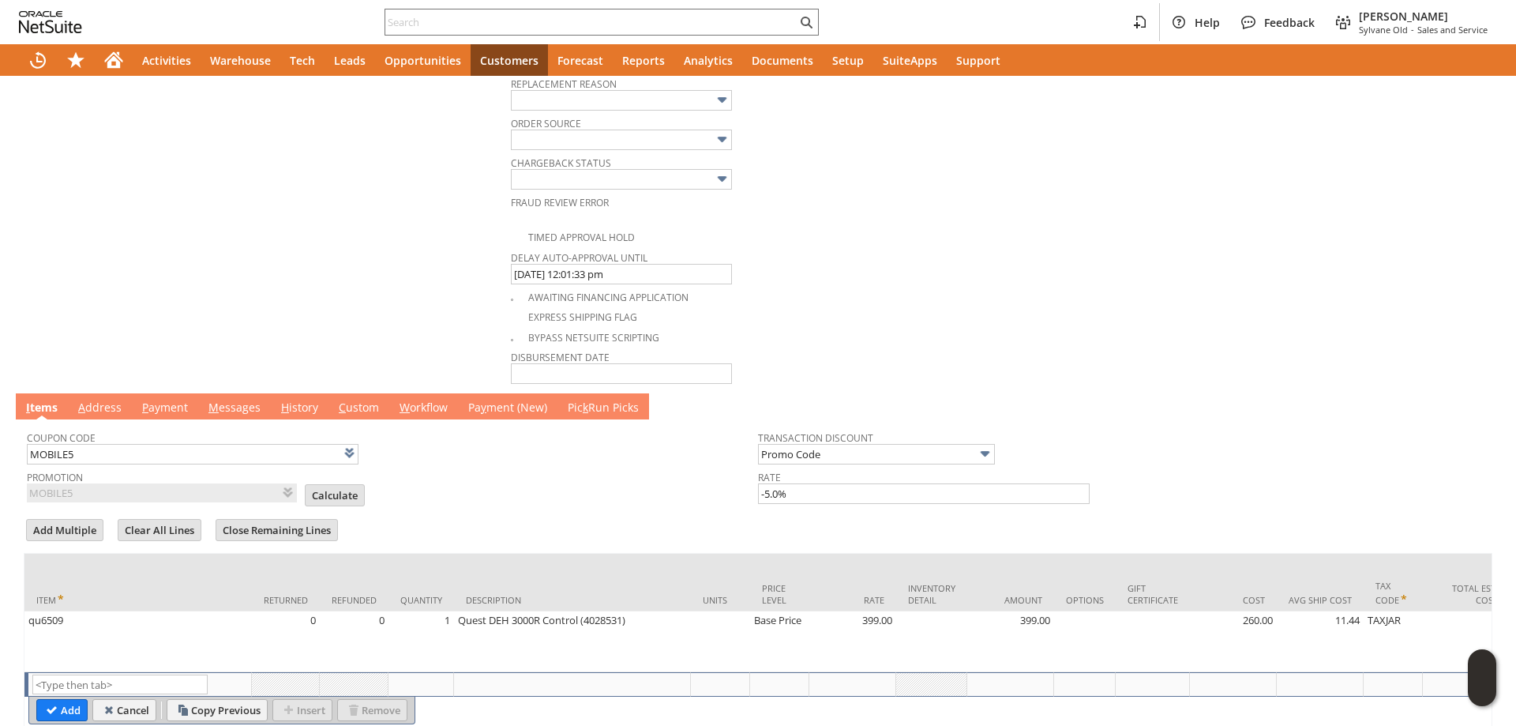
scroll to position [853, 0]
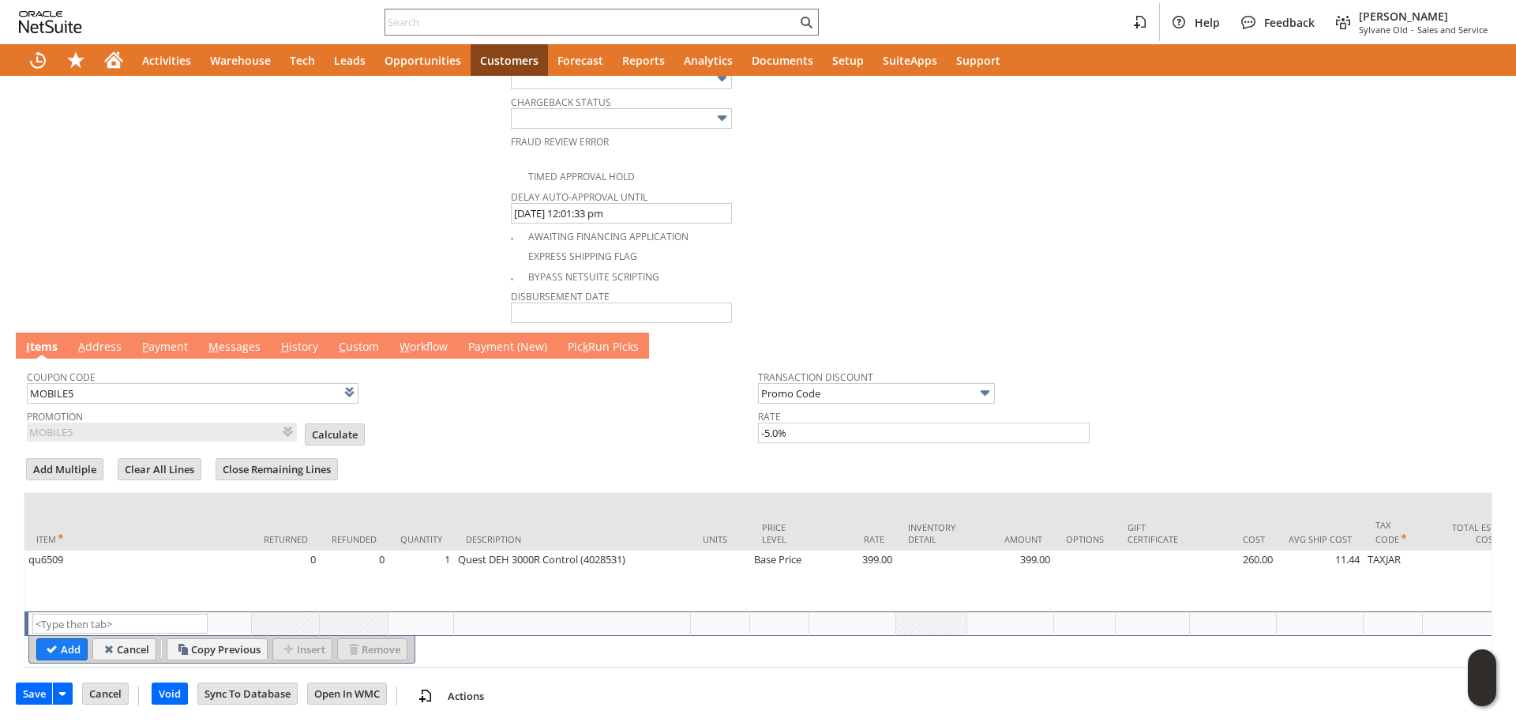
click at [109, 332] on td "A ddress" at bounding box center [100, 345] width 64 height 26
click at [109, 339] on link "A ddress" at bounding box center [99, 347] width 51 height 17
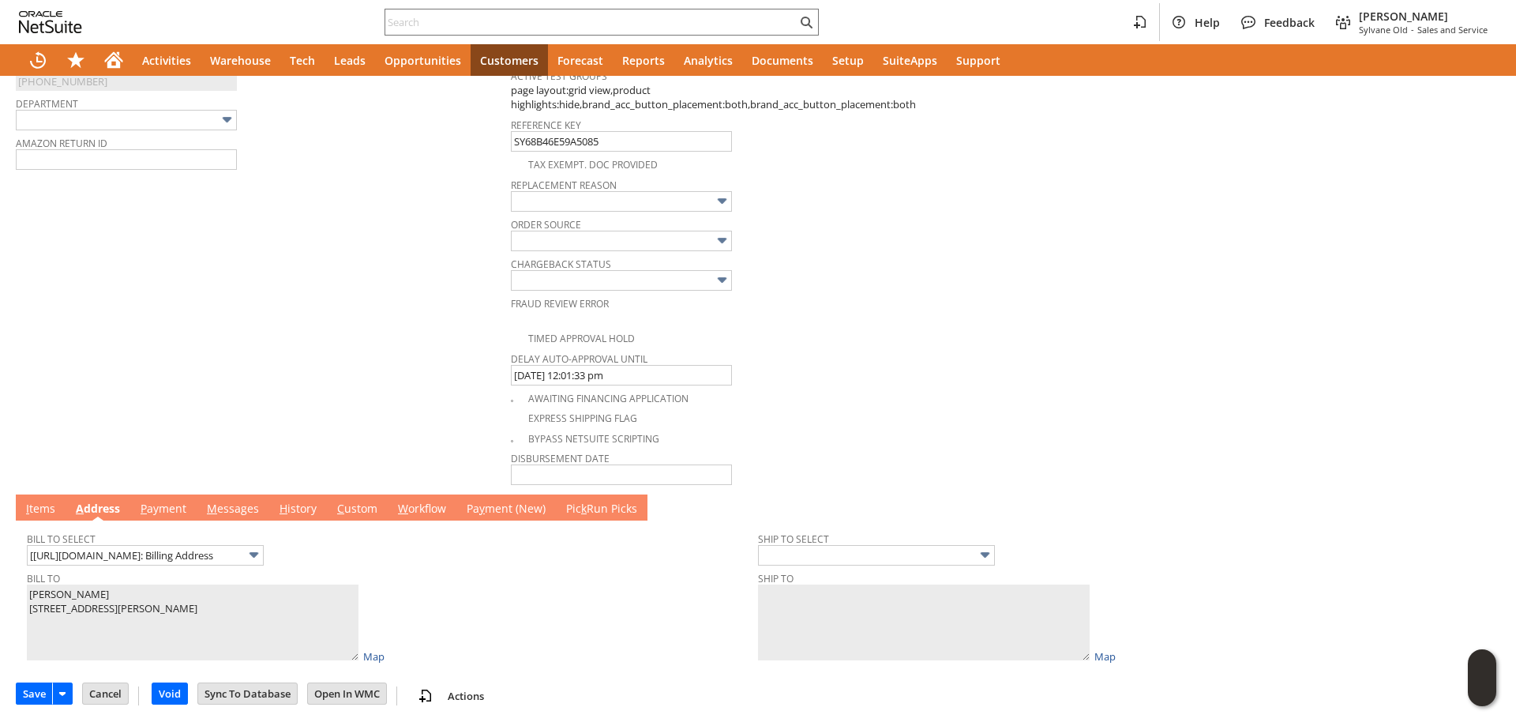
click at [234, 512] on link "M essages" at bounding box center [233, 509] width 60 height 17
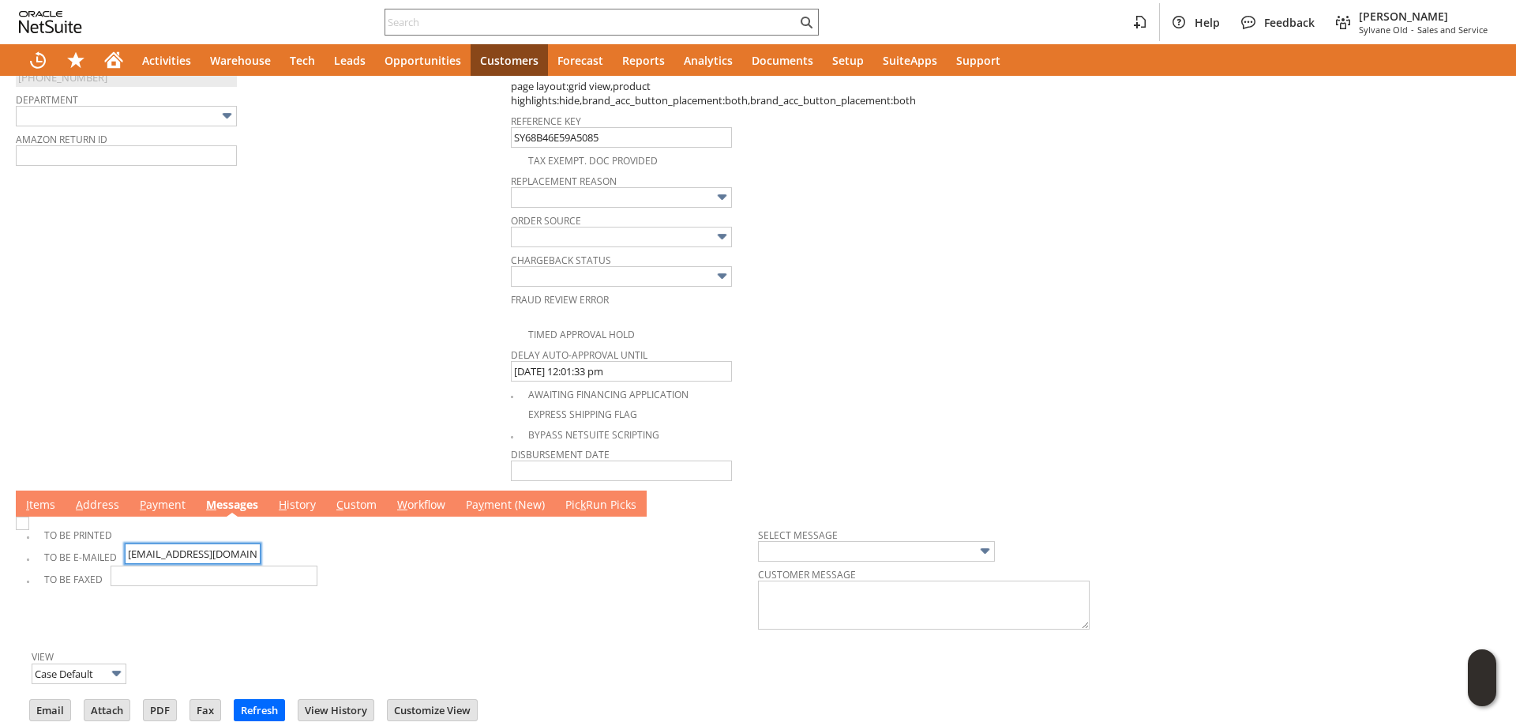
click at [163, 561] on input "jm_houston@ymail.com" at bounding box center [193, 553] width 136 height 21
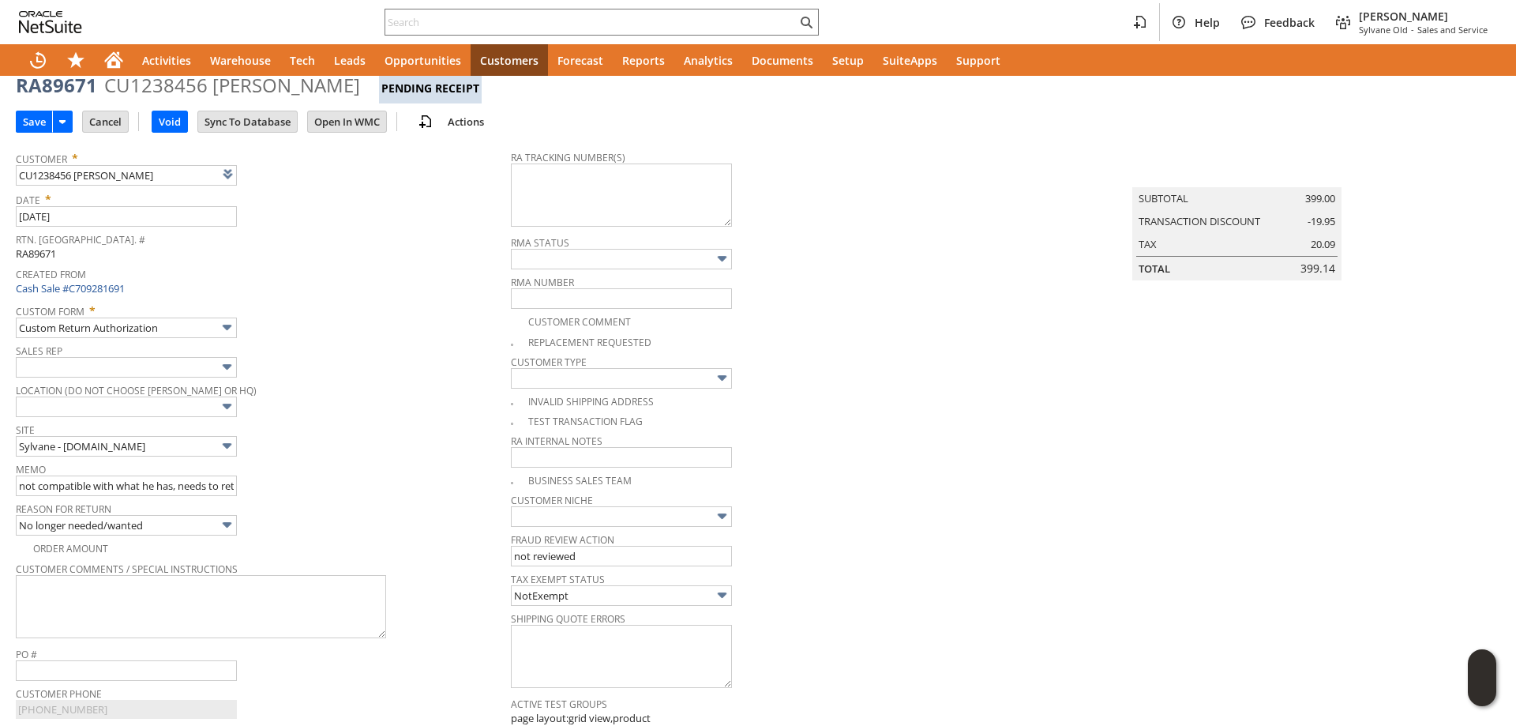
scroll to position [0, 0]
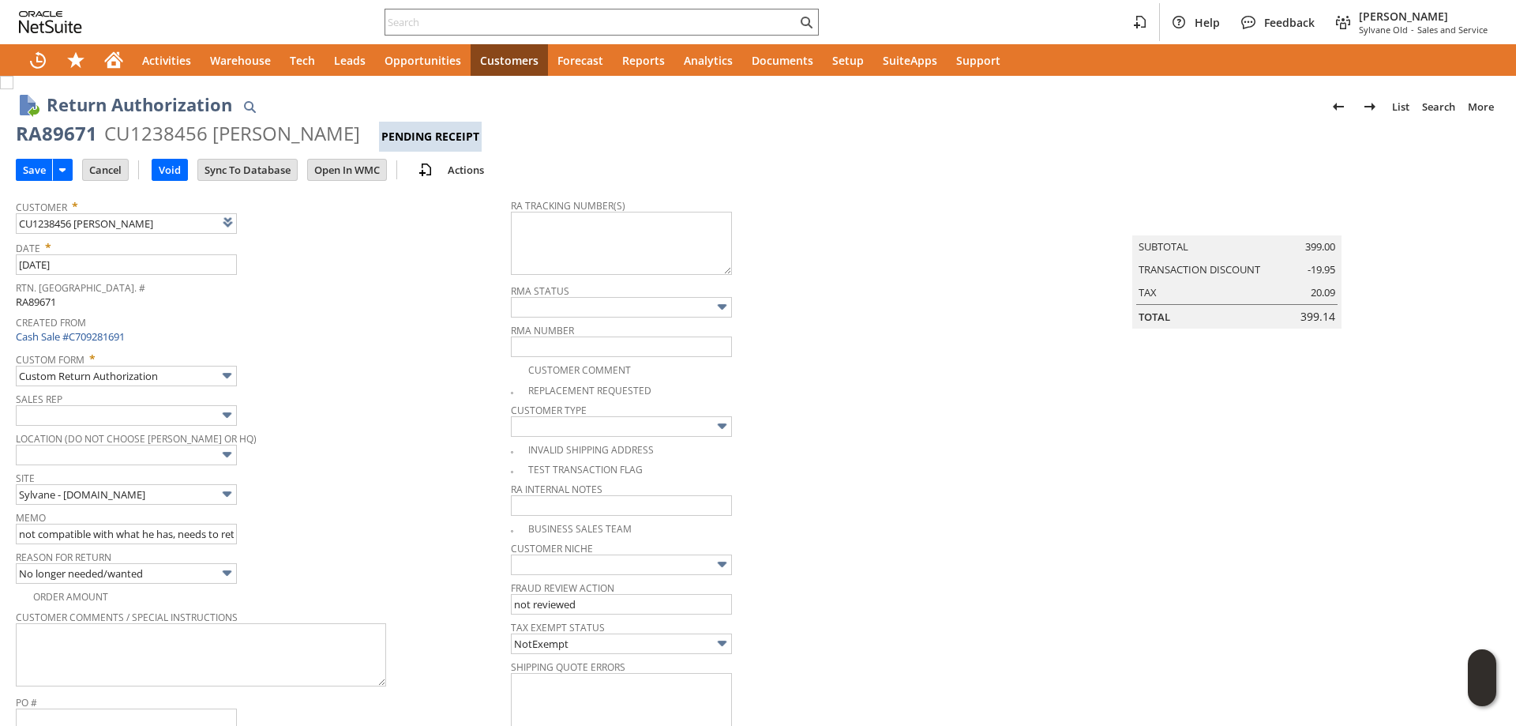
click at [35, 132] on div "RA89671" at bounding box center [56, 133] width 81 height 25
copy div "RA89671"
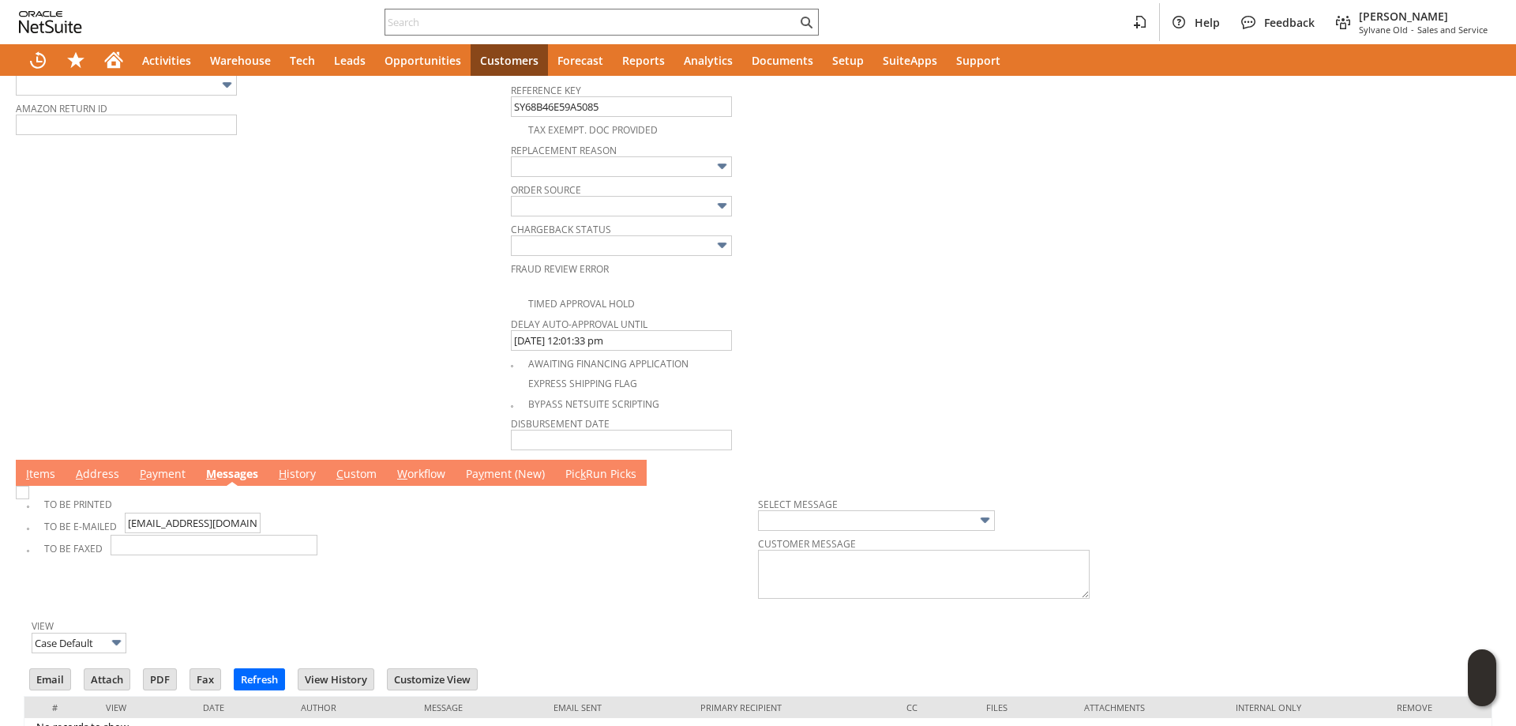
click at [109, 478] on link "A ddress" at bounding box center [97, 474] width 51 height 17
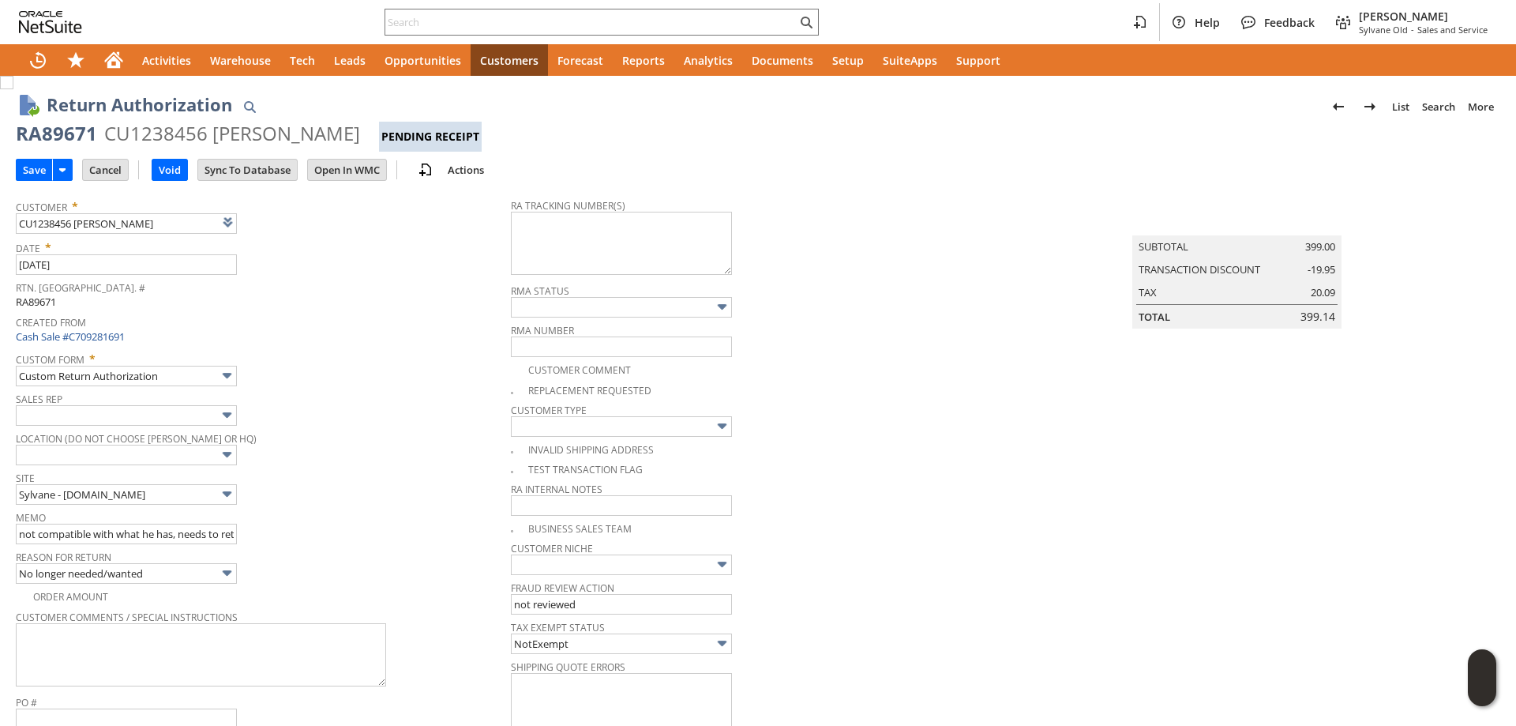
click at [244, 141] on div "CU1238456 Joshua Houston" at bounding box center [232, 133] width 256 height 25
drag, startPoint x: 244, startPoint y: 141, endPoint x: 294, endPoint y: 141, distance: 49.8
click at [294, 141] on div "CU1238456 Joshua Houston" at bounding box center [232, 133] width 256 height 25
copy div "Joshua Houston"
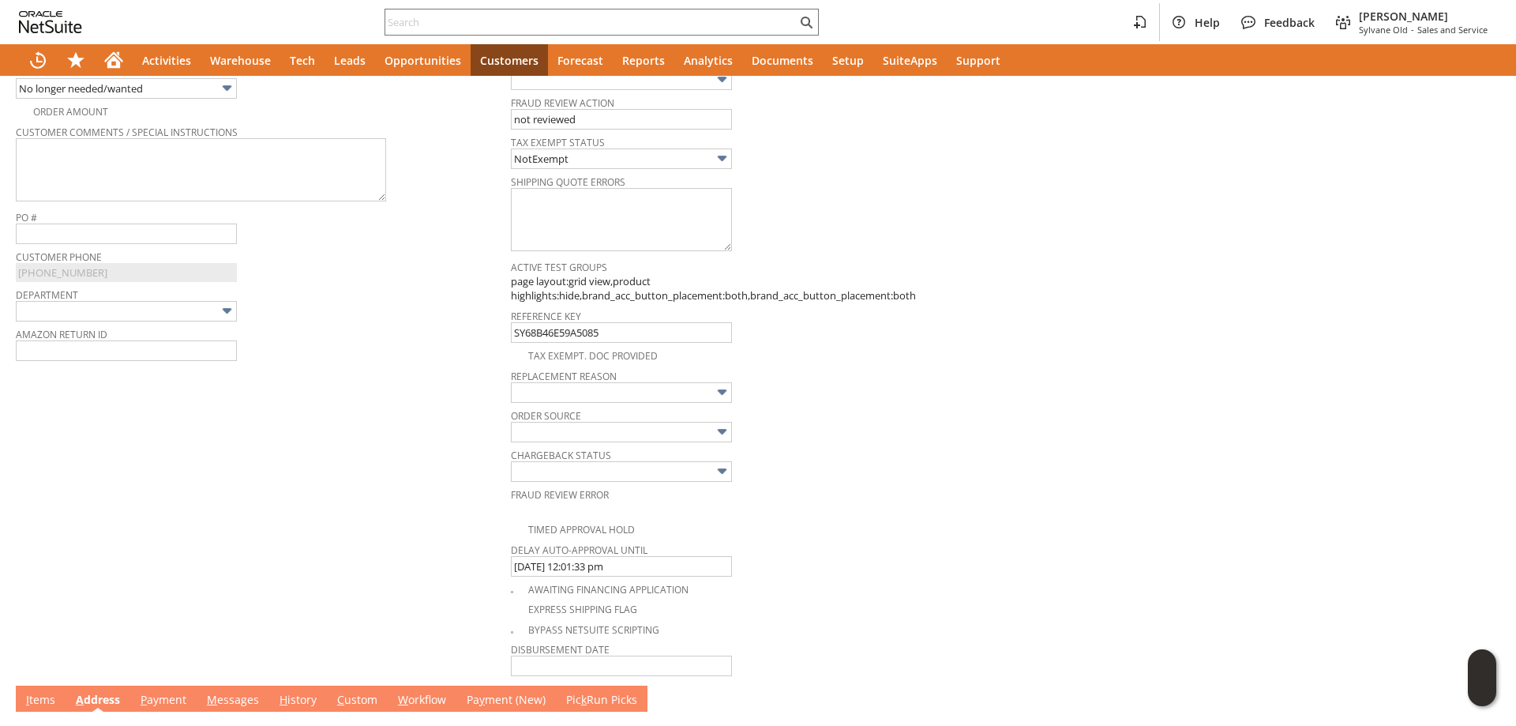
scroll to position [680, 0]
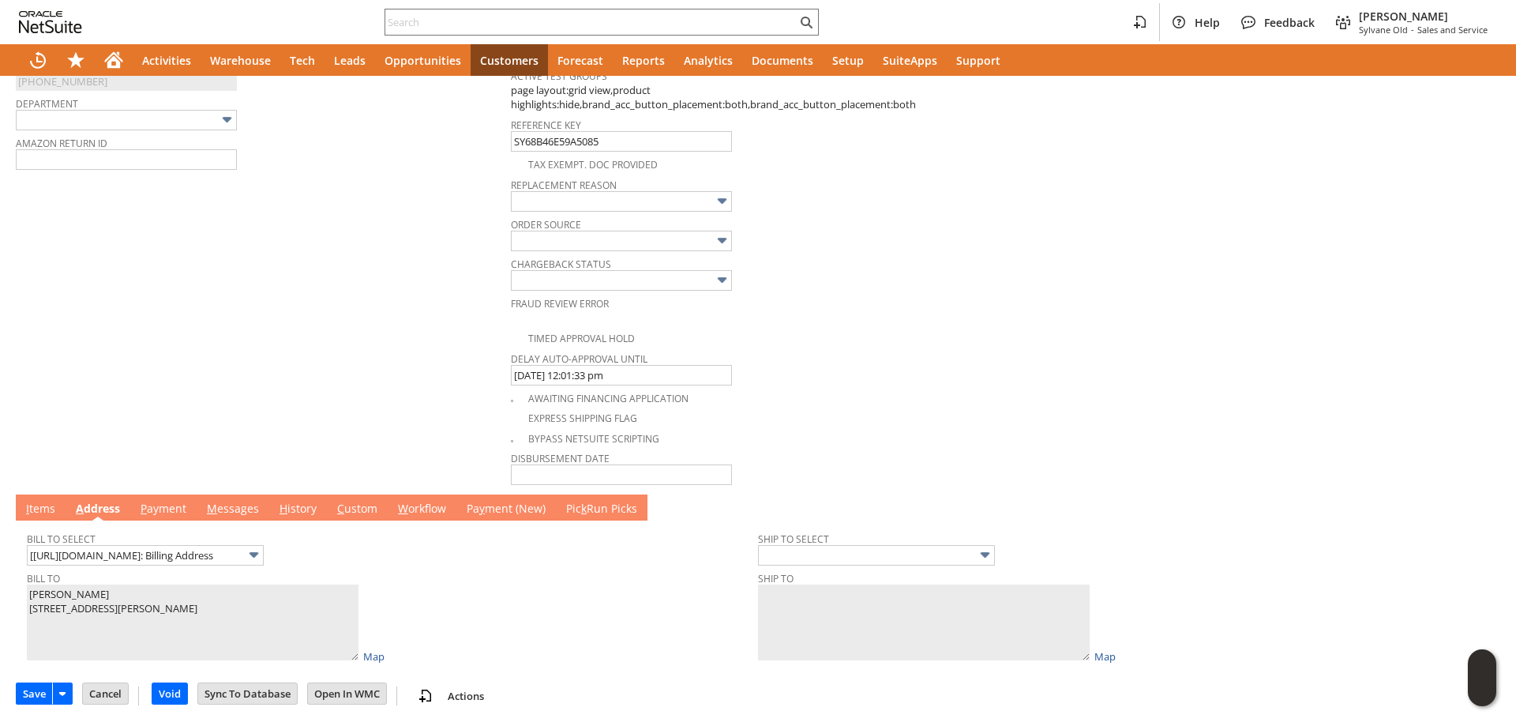
click at [205, 503] on link "M essages" at bounding box center [233, 509] width 60 height 17
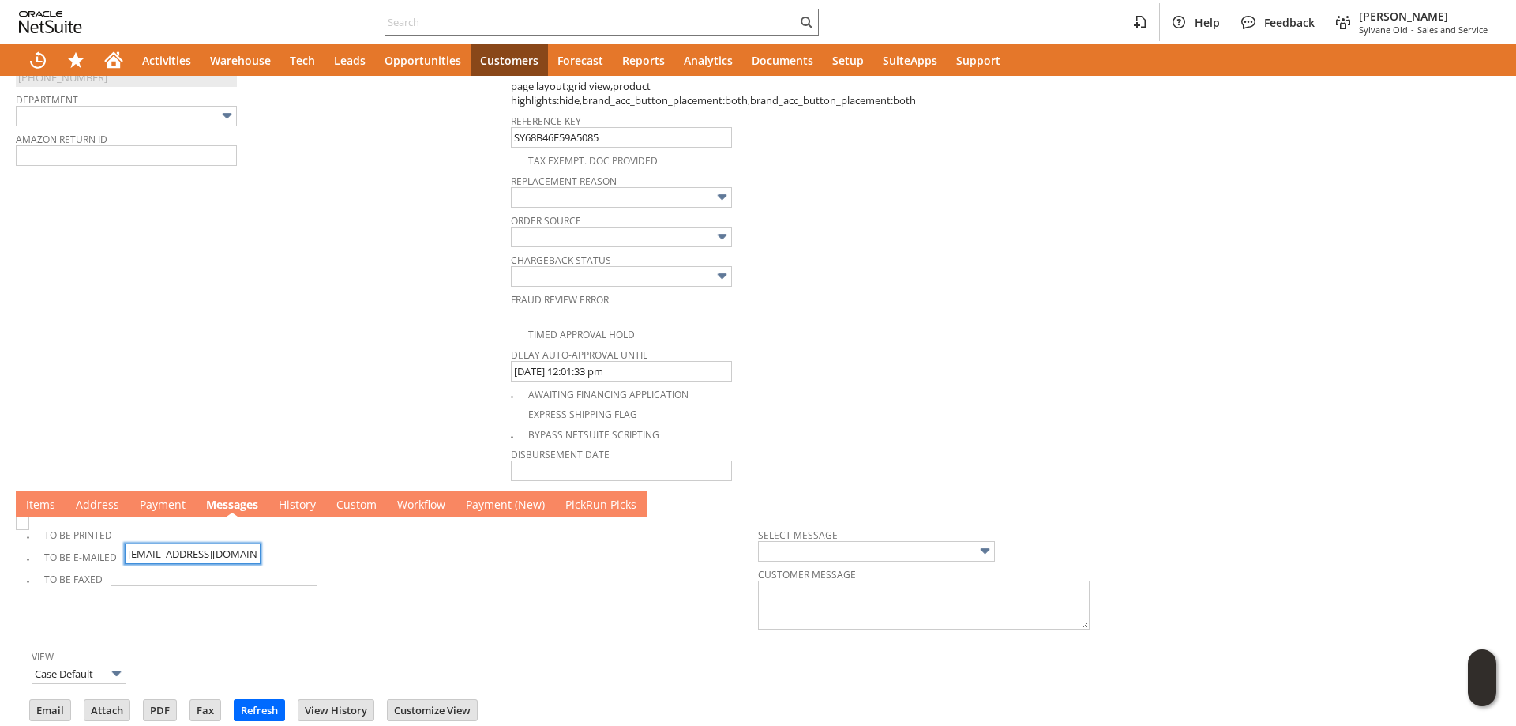
click at [178, 549] on input "jm_houston@ymail.com" at bounding box center [193, 553] width 136 height 21
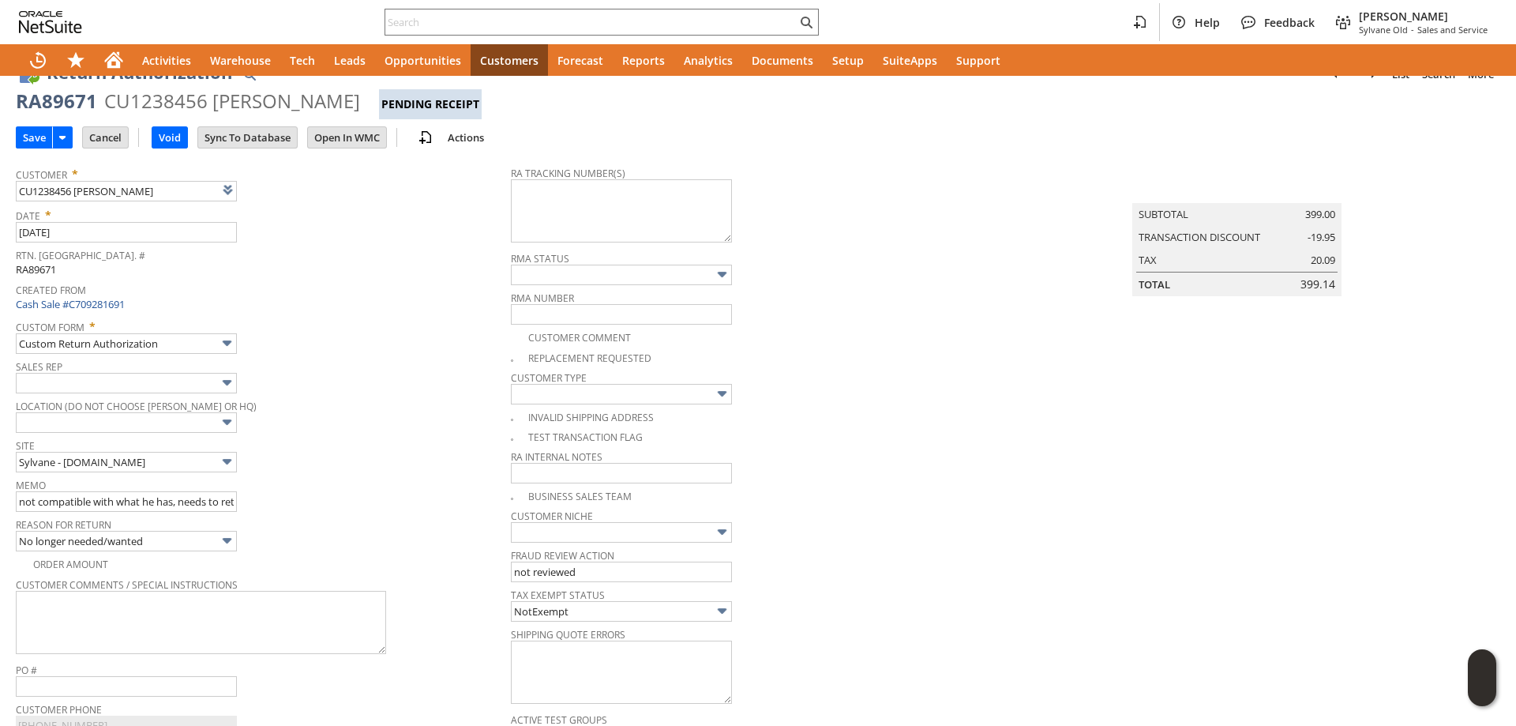
scroll to position [0, 0]
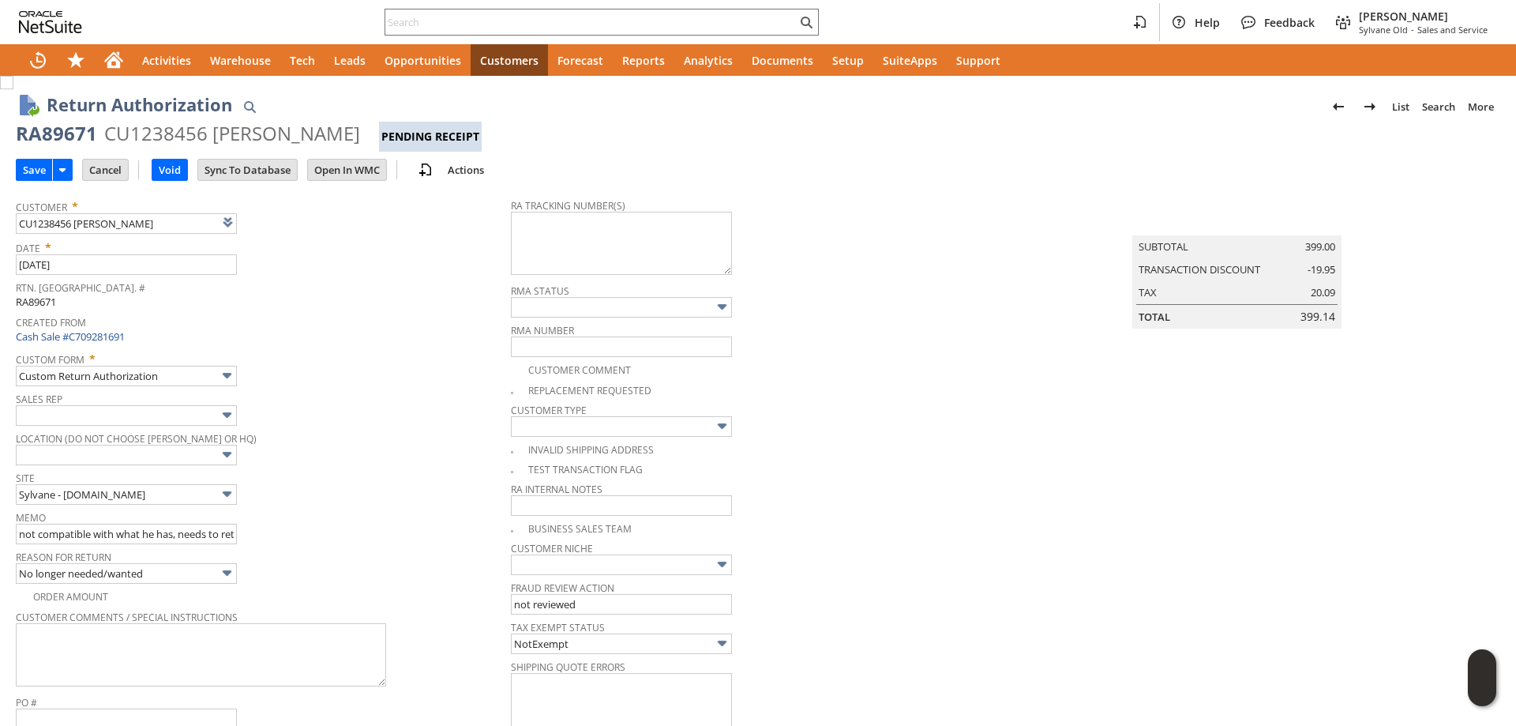
click at [60, 139] on div "RA89671" at bounding box center [56, 133] width 81 height 25
copy div "RA89671"
paste textarea "791961855524"
click at [596, 227] on textarea "791961855524" at bounding box center [621, 243] width 221 height 63
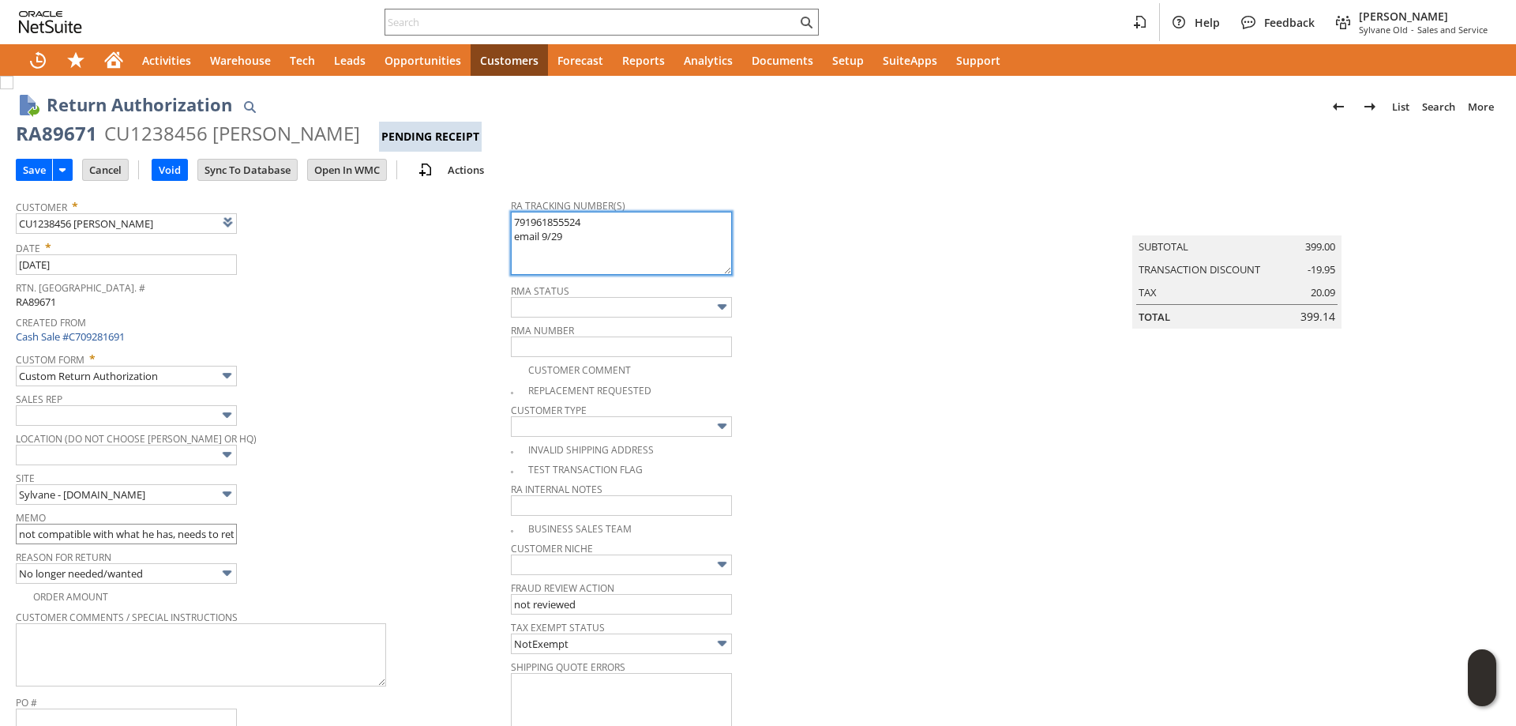
type textarea "791961855524 email 9/29"
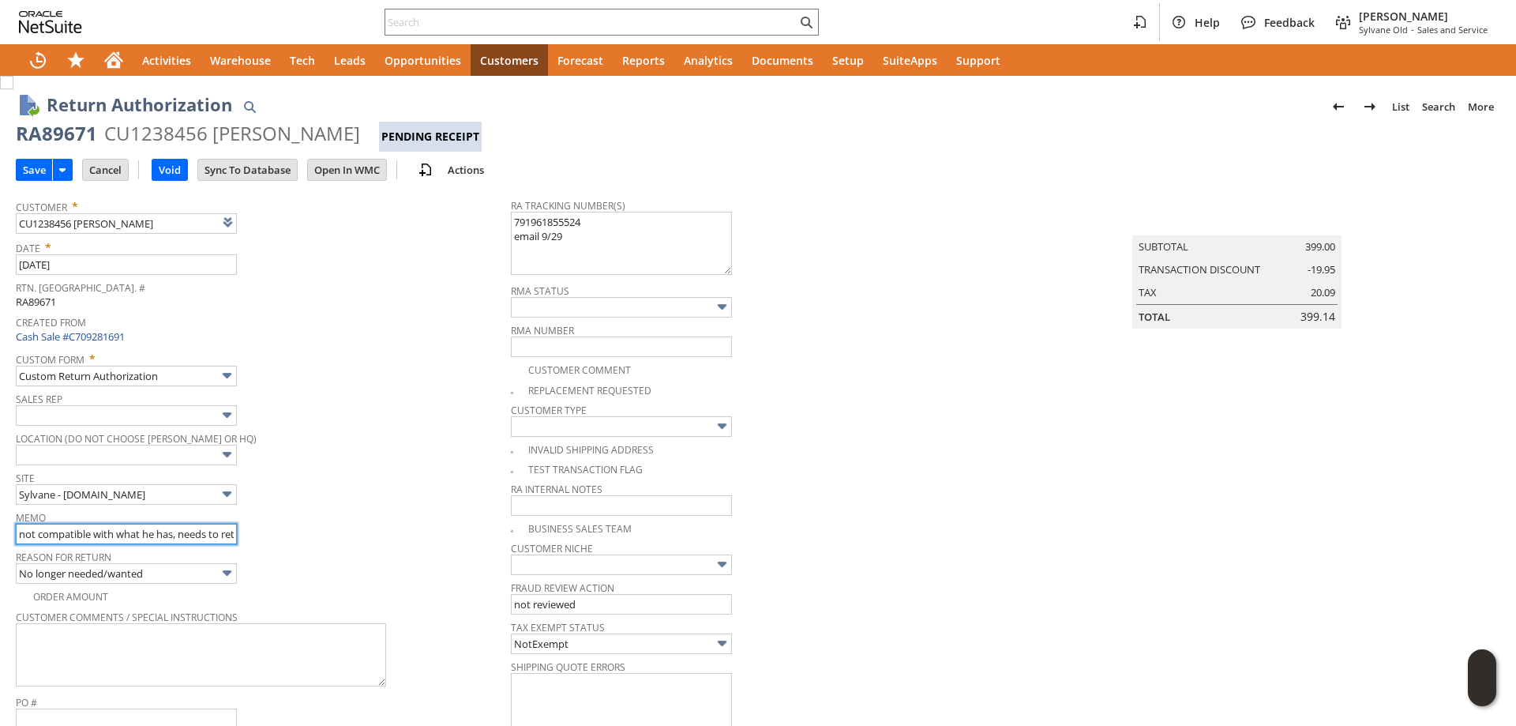
scroll to position [0, 21]
drag, startPoint x: 85, startPoint y: 539, endPoint x: 275, endPoint y: 539, distance: 189.5
click at [284, 540] on div "Memo not compatible with what he has, needs to return" at bounding box center [259, 525] width 487 height 38
click at [230, 538] on input "not compatible with what he has, needs to return" at bounding box center [126, 533] width 221 height 21
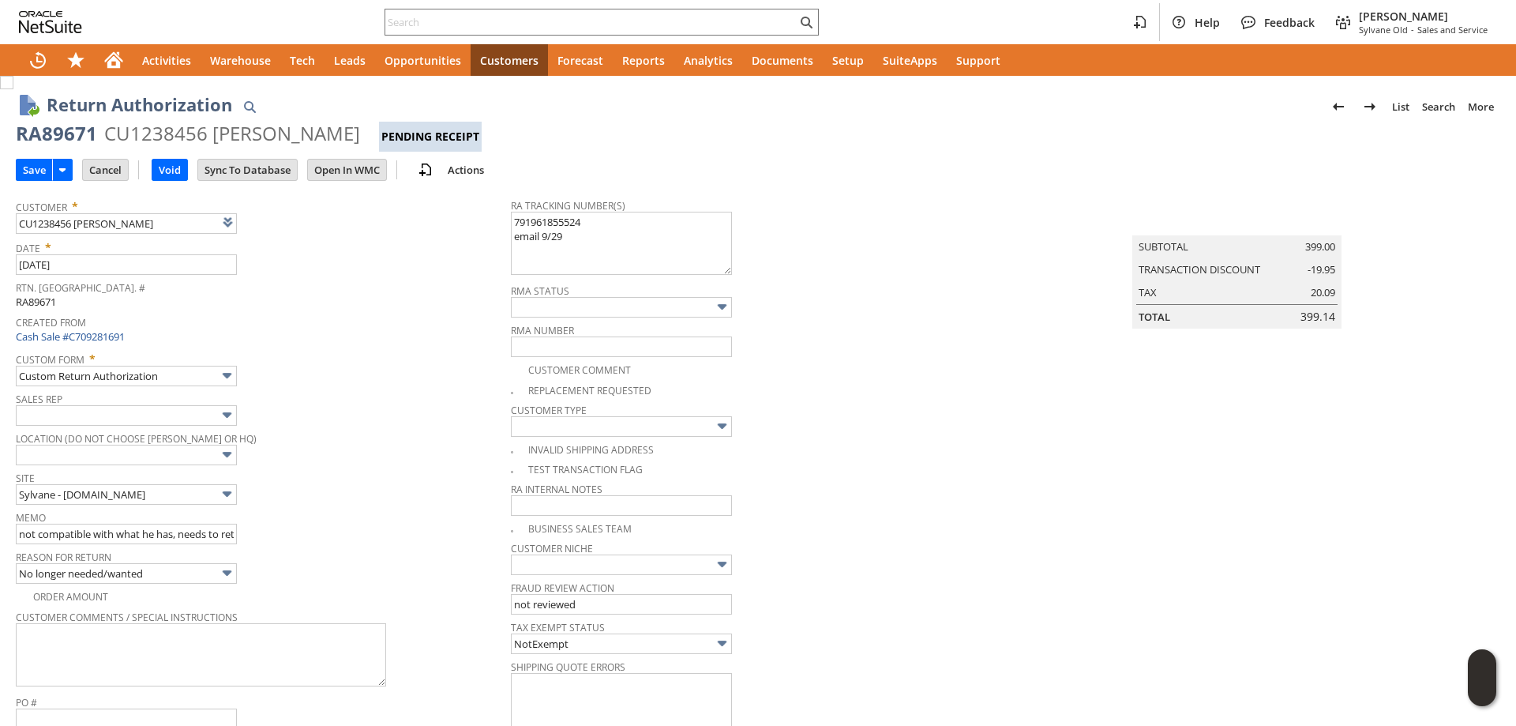
click at [237, 538] on div "Memo not compatible with what he has, needs to return" at bounding box center [259, 525] width 487 height 38
click at [235, 538] on input "not compatible with what he has, needs to return" at bounding box center [126, 533] width 221 height 21
drag, startPoint x: 216, startPoint y: 538, endPoint x: 253, endPoint y: 541, distance: 38.0
click at [267, 541] on div "Memo not compatible with what he has, needs to return" at bounding box center [259, 525] width 487 height 38
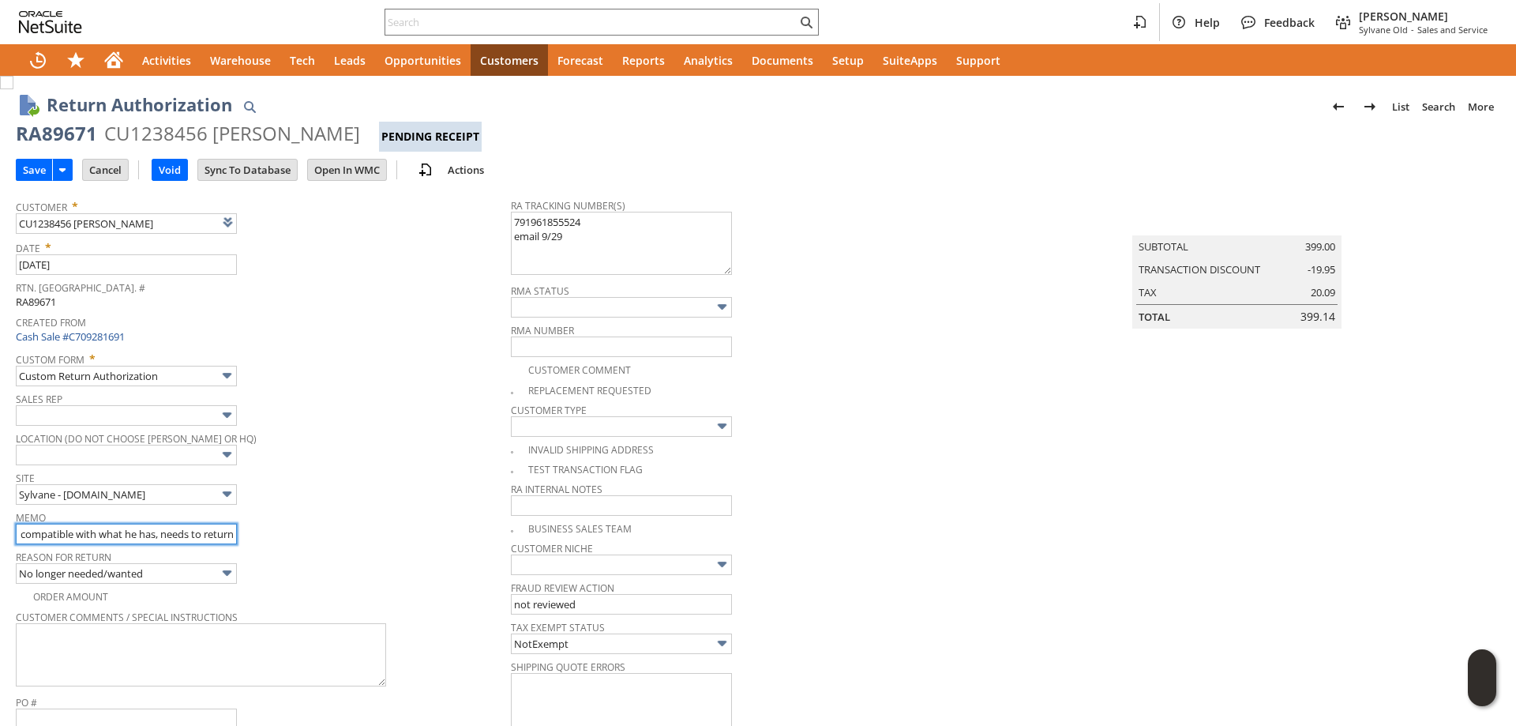
click at [229, 538] on input "not compatible with what he has, needs to return" at bounding box center [126, 533] width 221 height 21
click at [232, 538] on input "not compatible with what he has, needs to return" at bounding box center [126, 533] width 221 height 21
type input "not compatible with what he has, needs to return. was told hed get a lable last…"
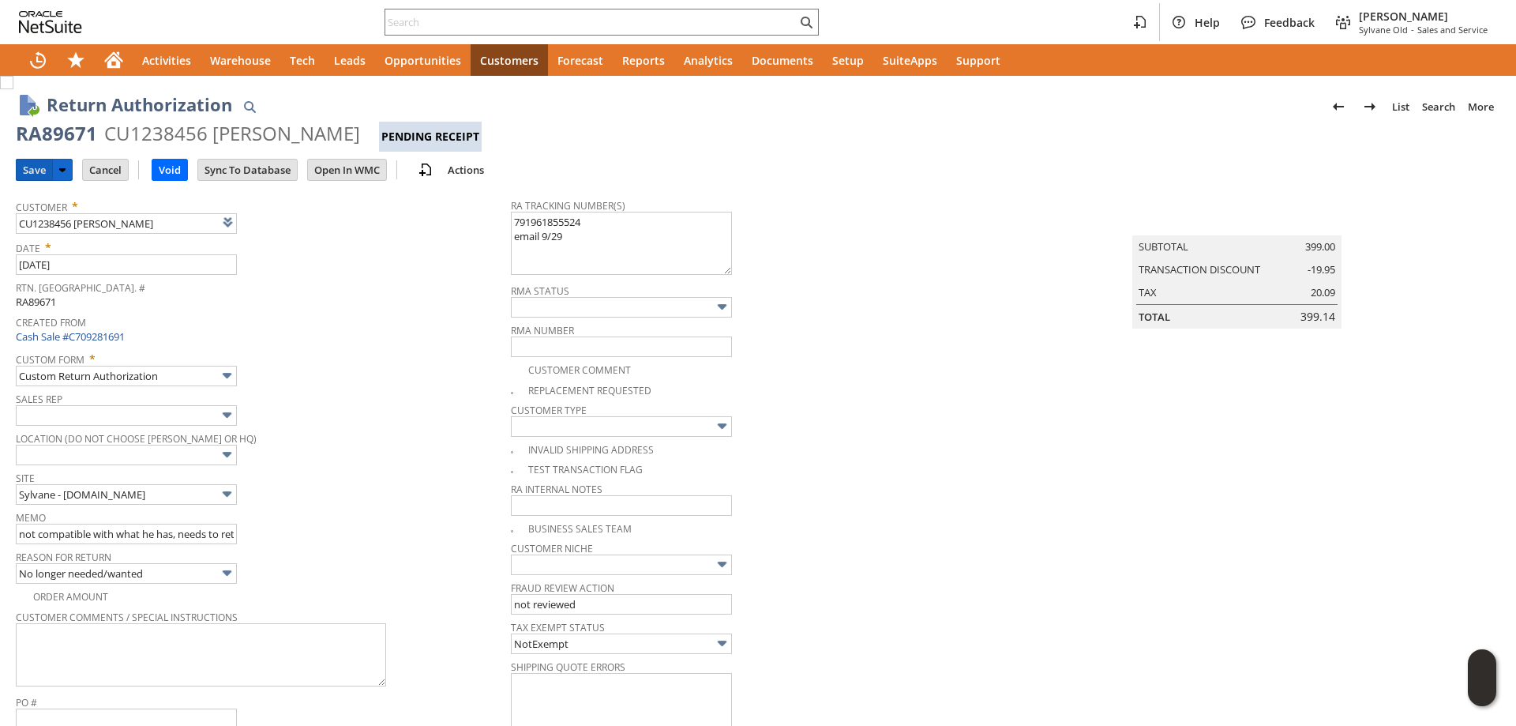
click at [31, 167] on input "Save" at bounding box center [35, 169] width 36 height 21
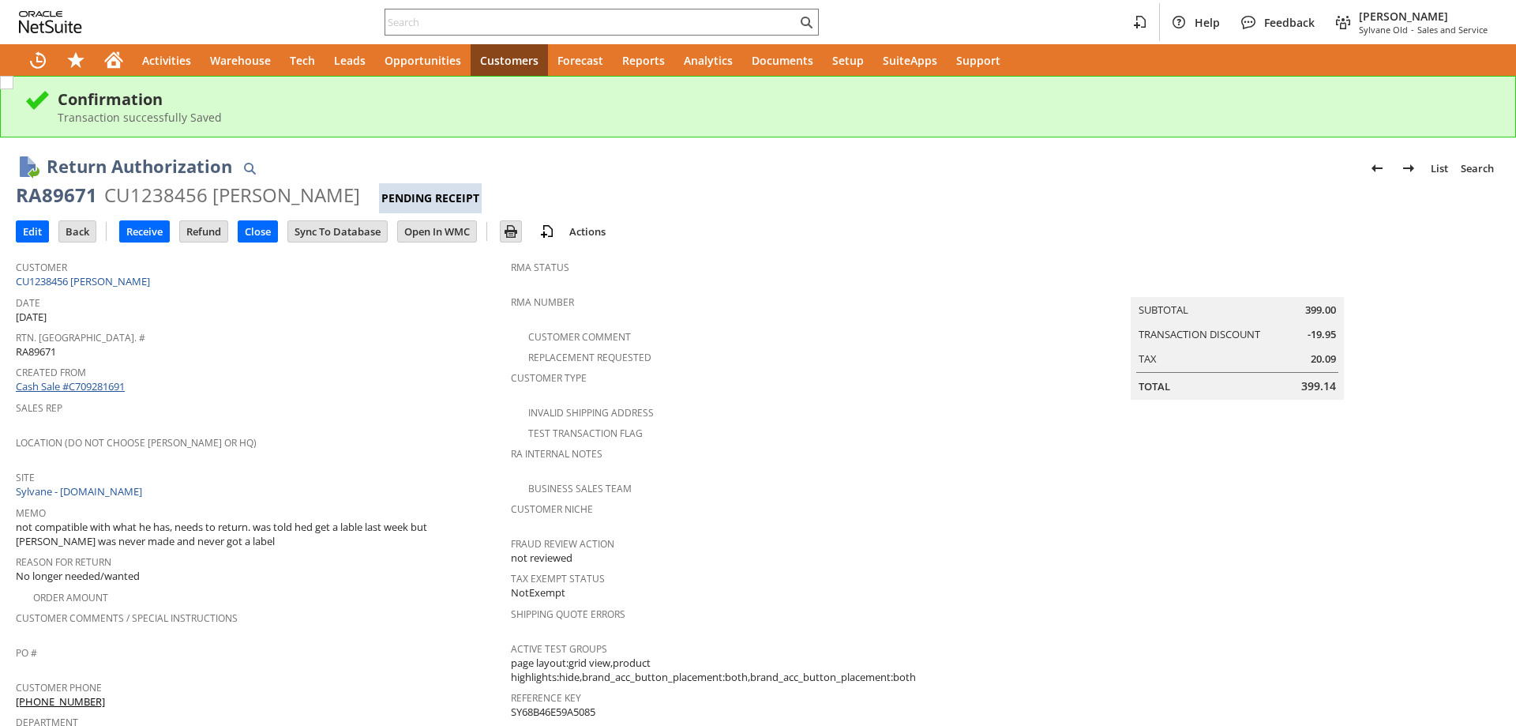
click at [115, 384] on link "Cash Sale #C709281691" at bounding box center [70, 386] width 109 height 14
click at [101, 384] on link "Cash Sale #C709281691" at bounding box center [70, 386] width 109 height 14
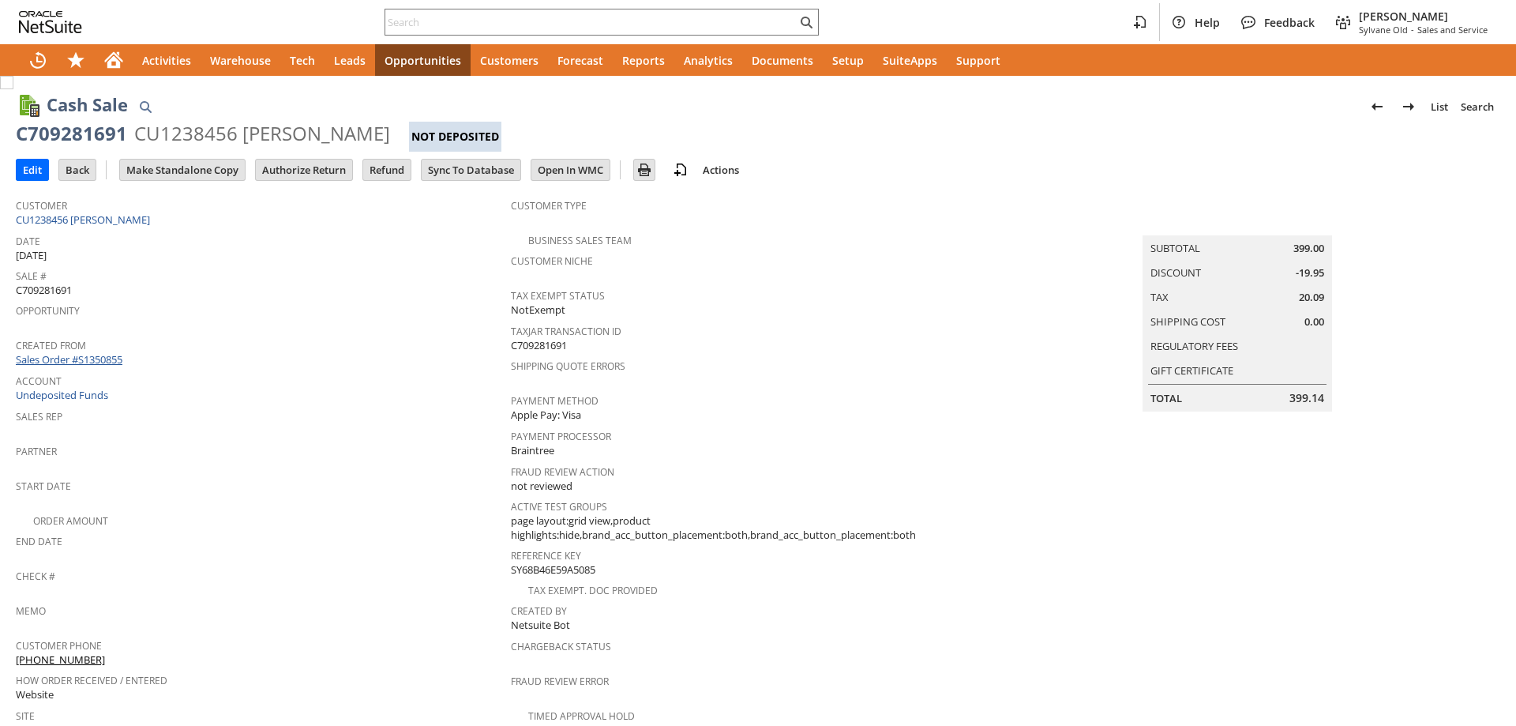
click at [118, 355] on link "Sales Order #S1350855" at bounding box center [71, 359] width 111 height 14
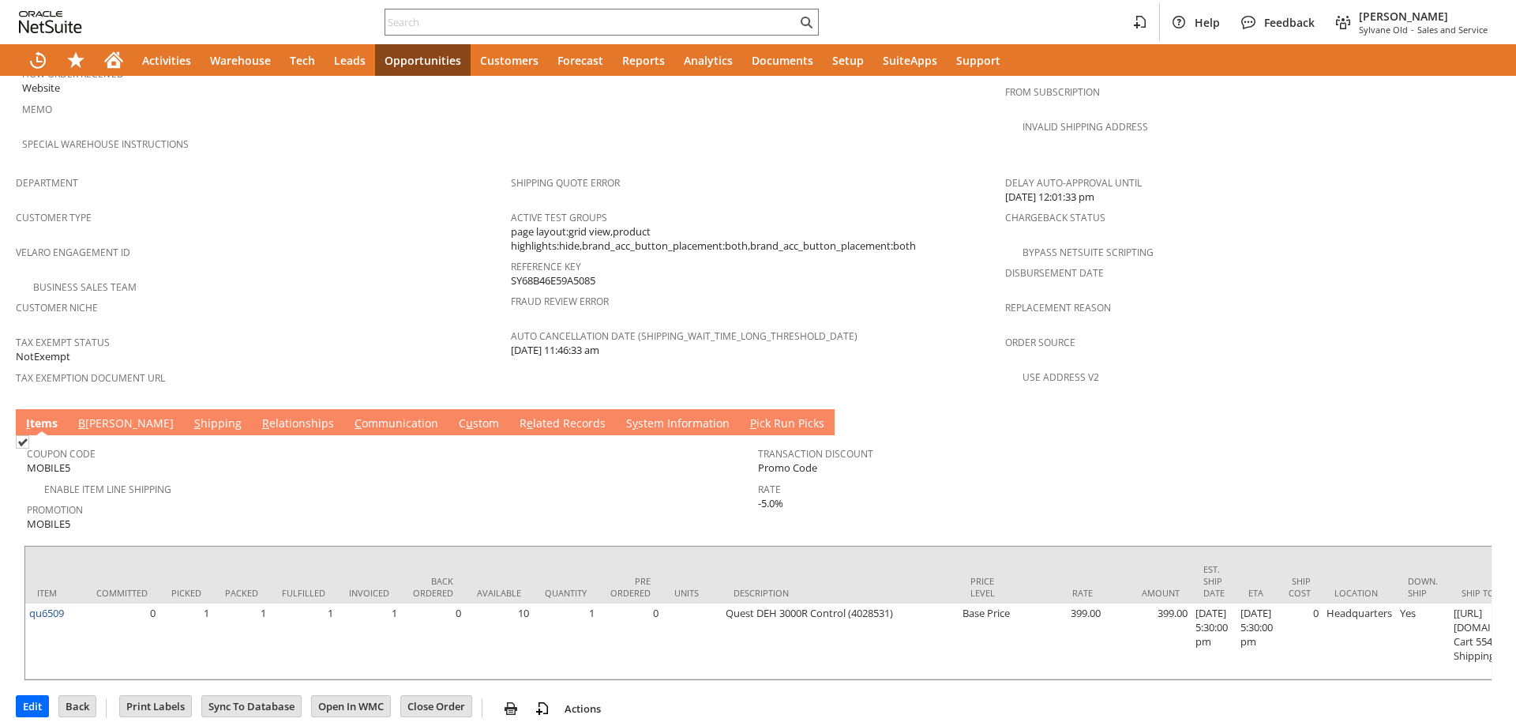
scroll to position [200, 0]
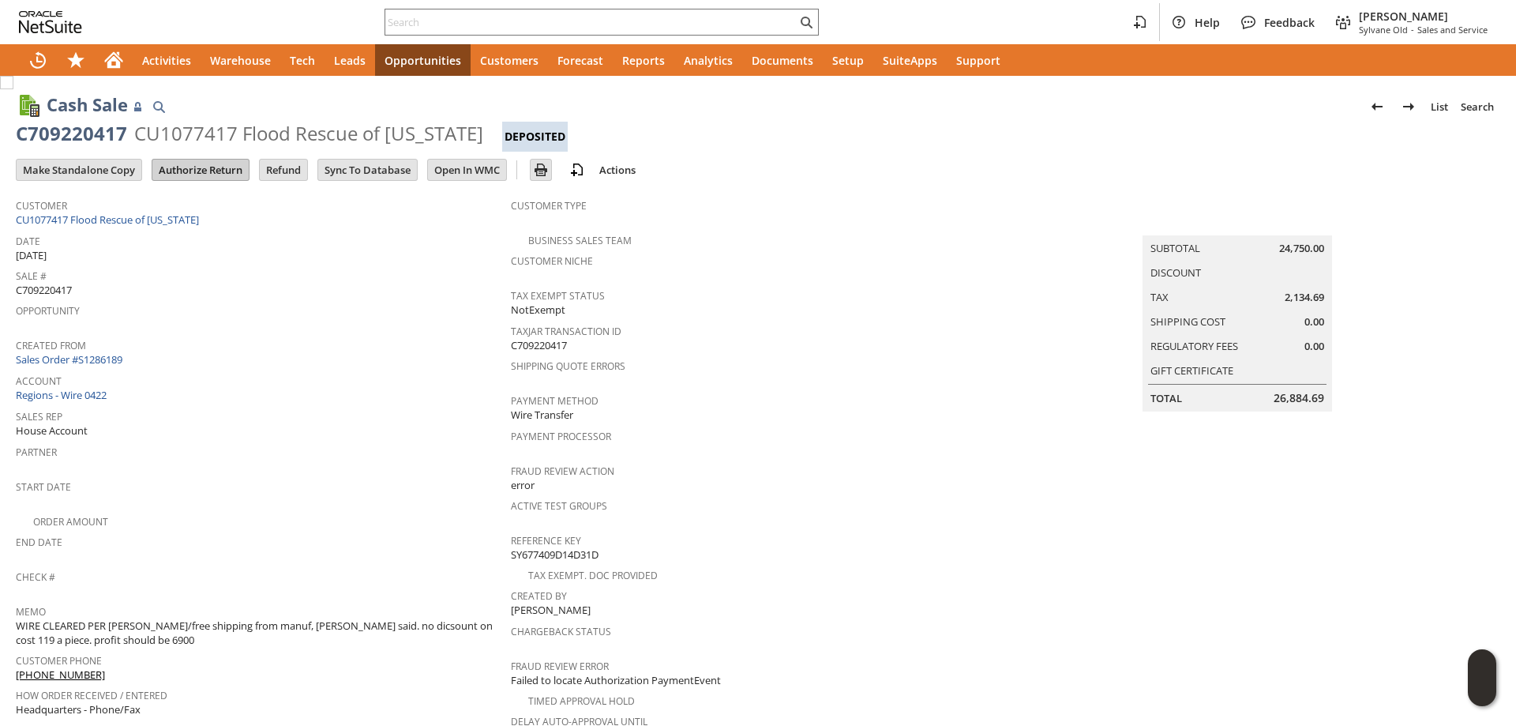
click at [215, 166] on input "Authorize Return" at bounding box center [200, 169] width 96 height 21
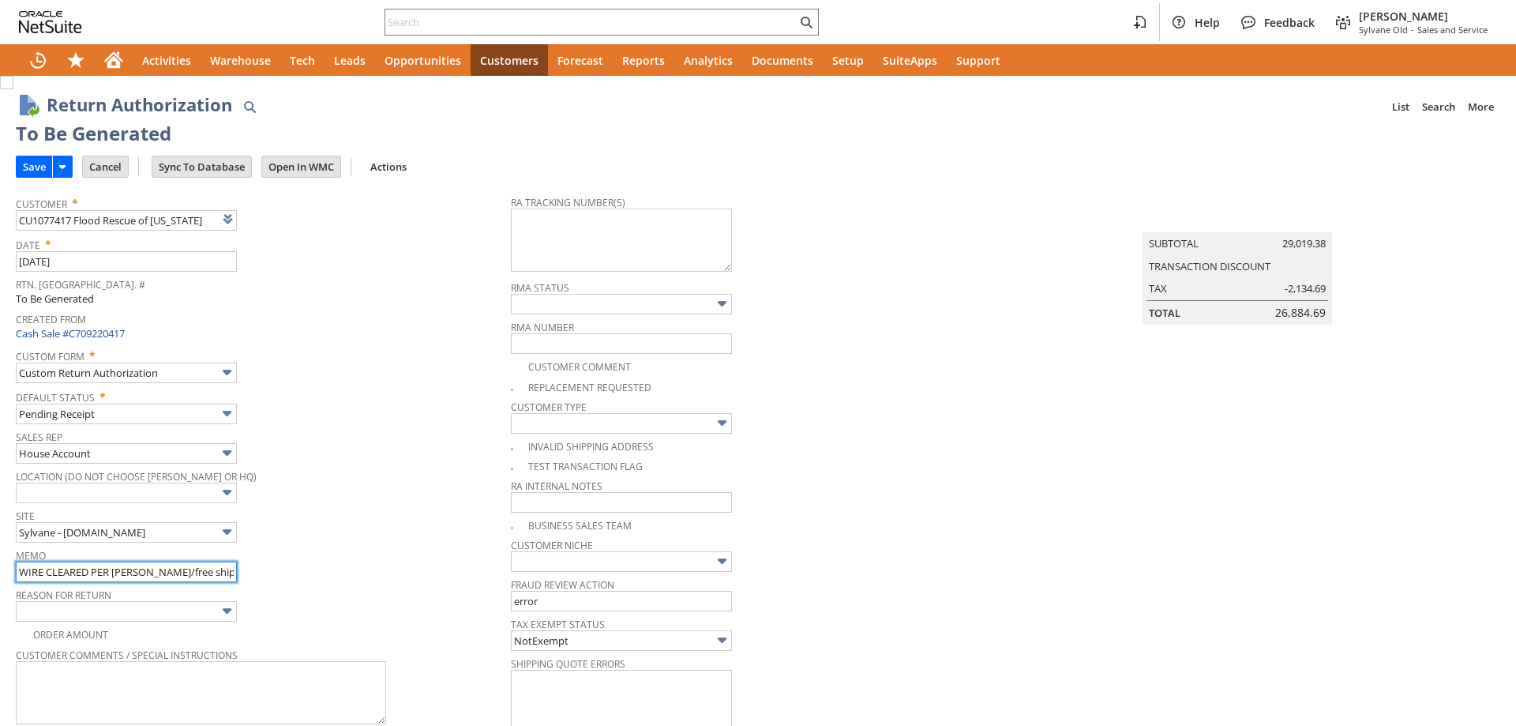
click at [32, 571] on input "WIRE CLEARED PER [PERSON_NAME]/free shipping from manuf, [PERSON_NAME] said. no…" at bounding box center [126, 571] width 221 height 21
click at [32, 571] on input "WIRE CLEARED PER AMIE/free shipping from manuf, ferdie said. no dicsount on cos…" at bounding box center [126, 571] width 221 height 21
type input "units deemed d"
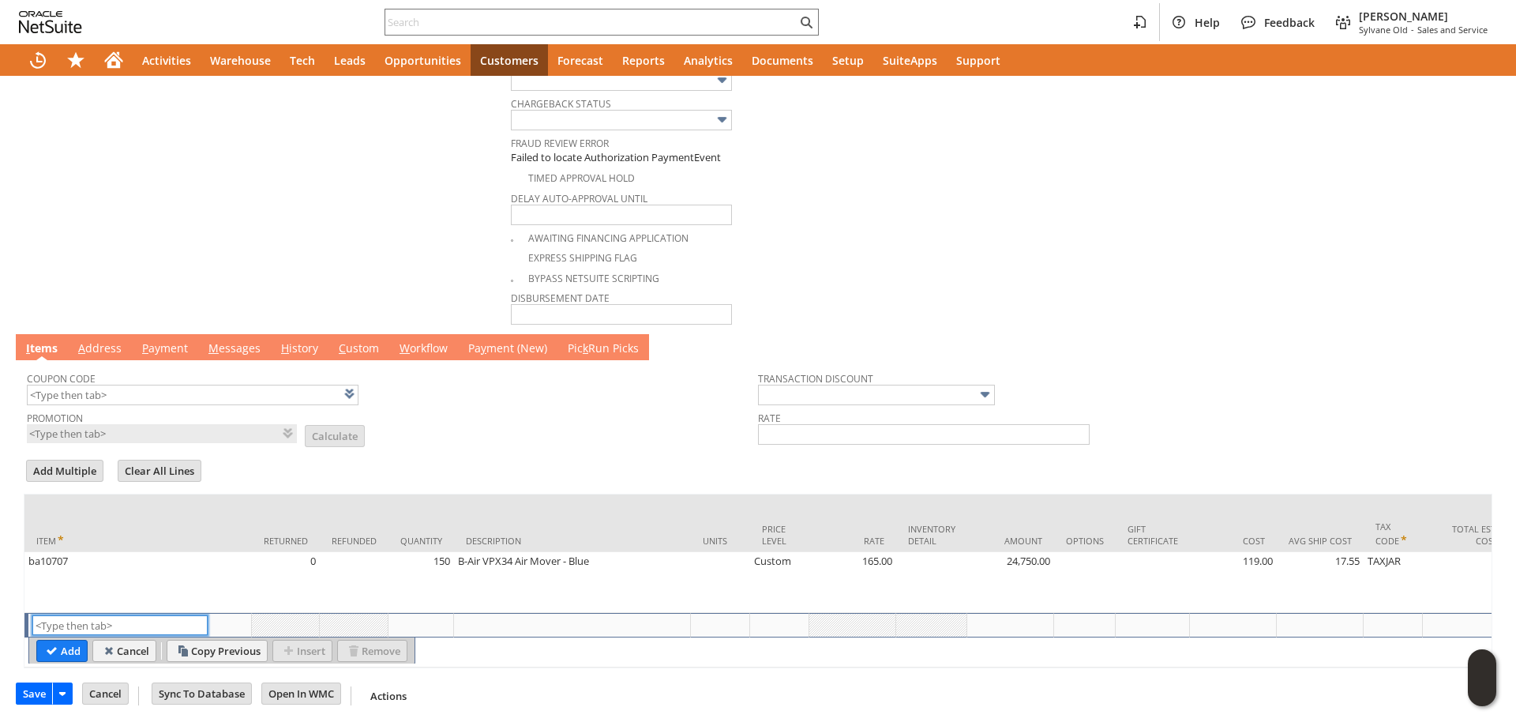
scroll to position [281, 0]
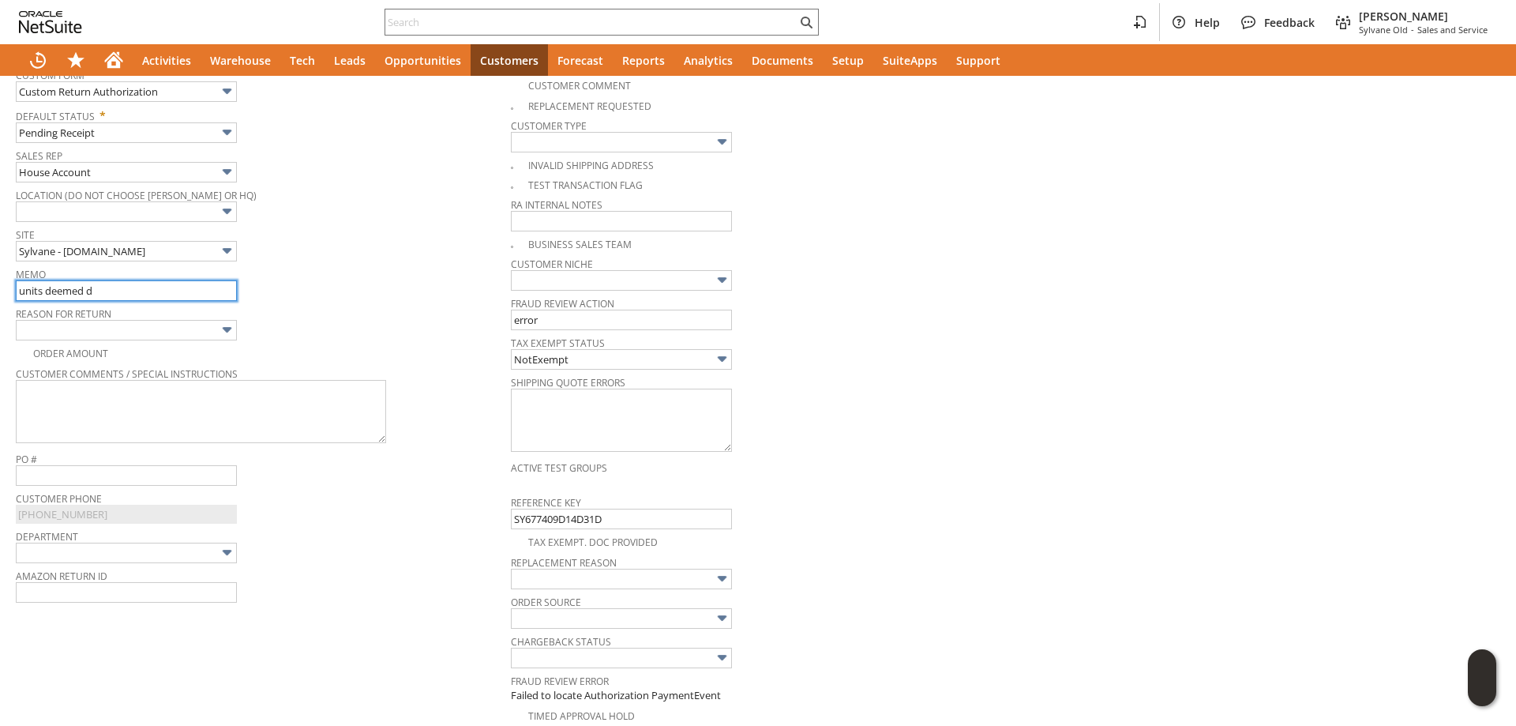
click at [128, 295] on input "units deemed d" at bounding box center [126, 290] width 221 height 21
type input "units deemed defective and recalled. refund authorized for us, check needs to b…"
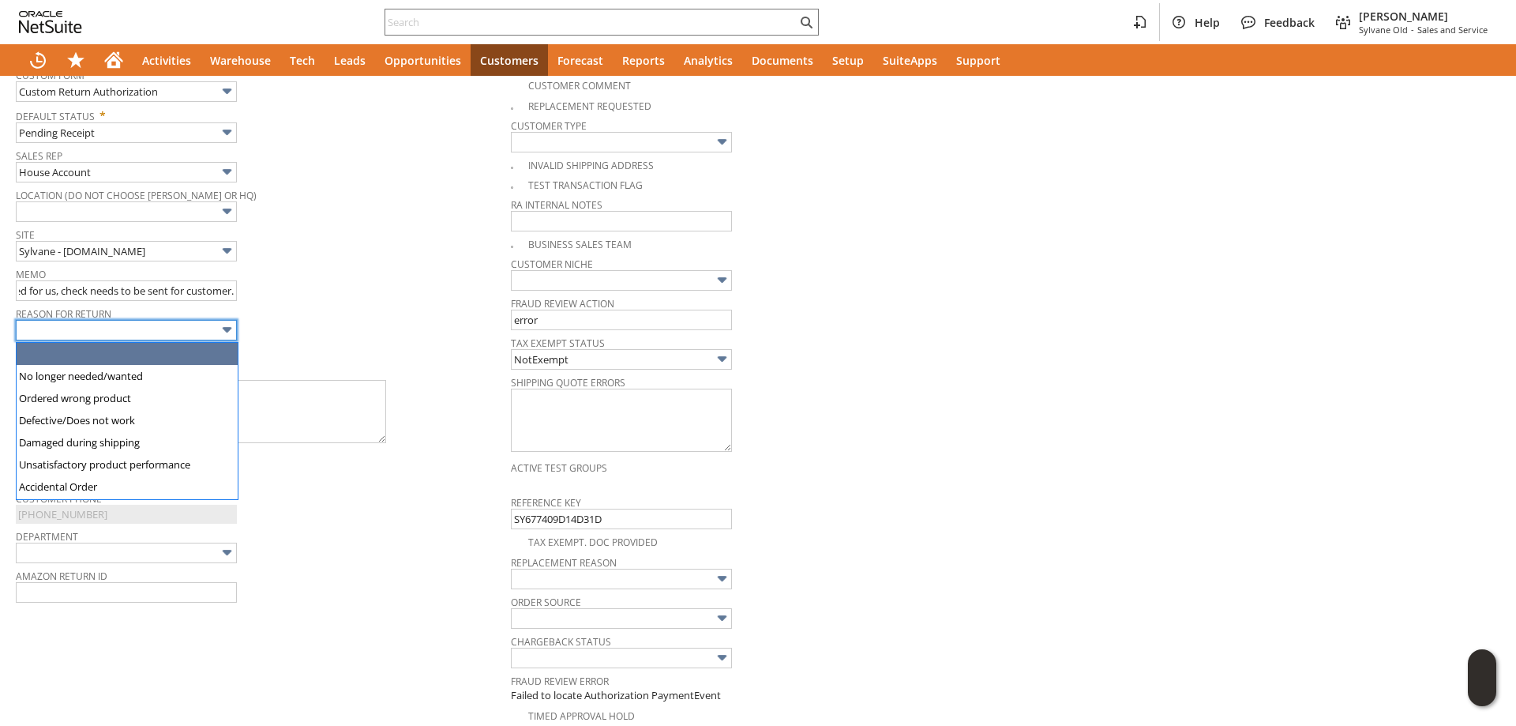
click at [208, 330] on input "text" at bounding box center [126, 330] width 221 height 21
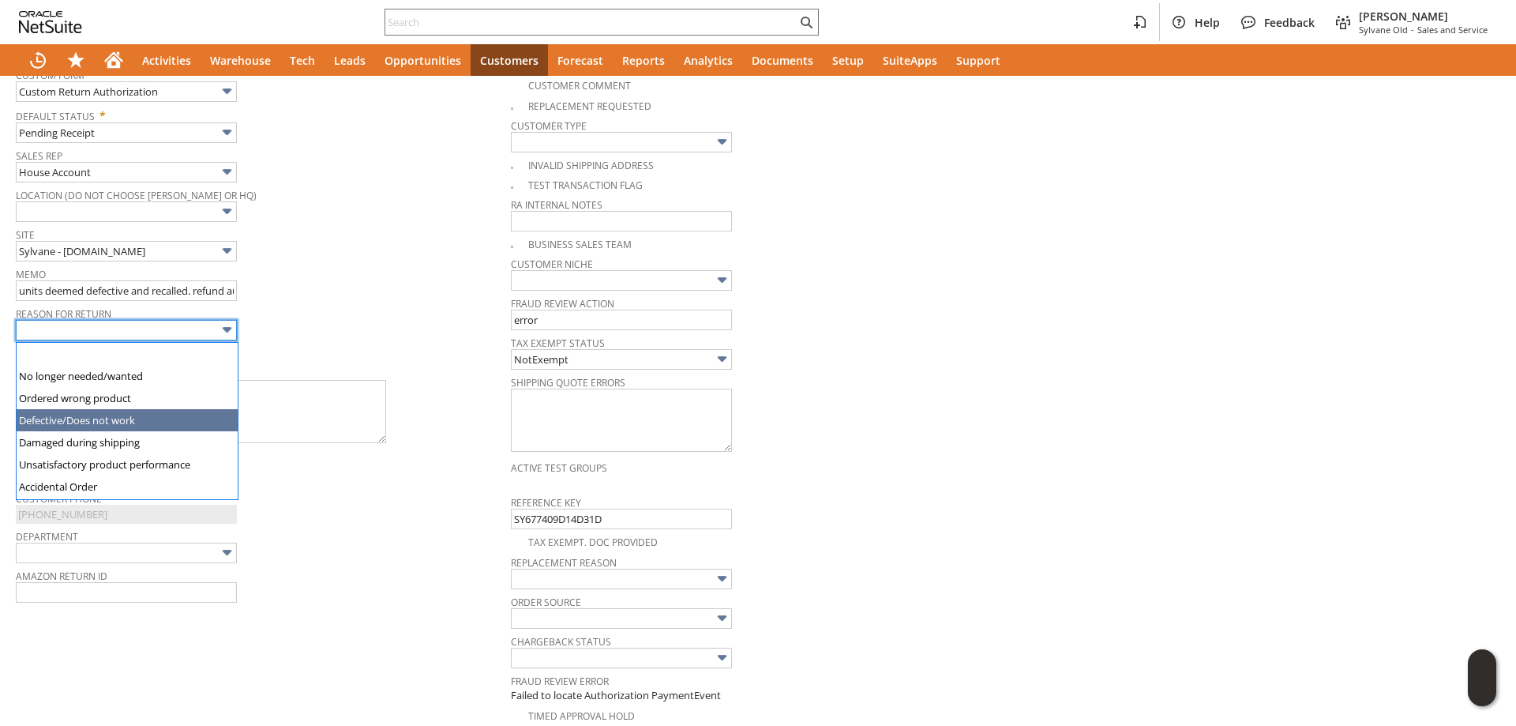
type input "Defective/Does not work"
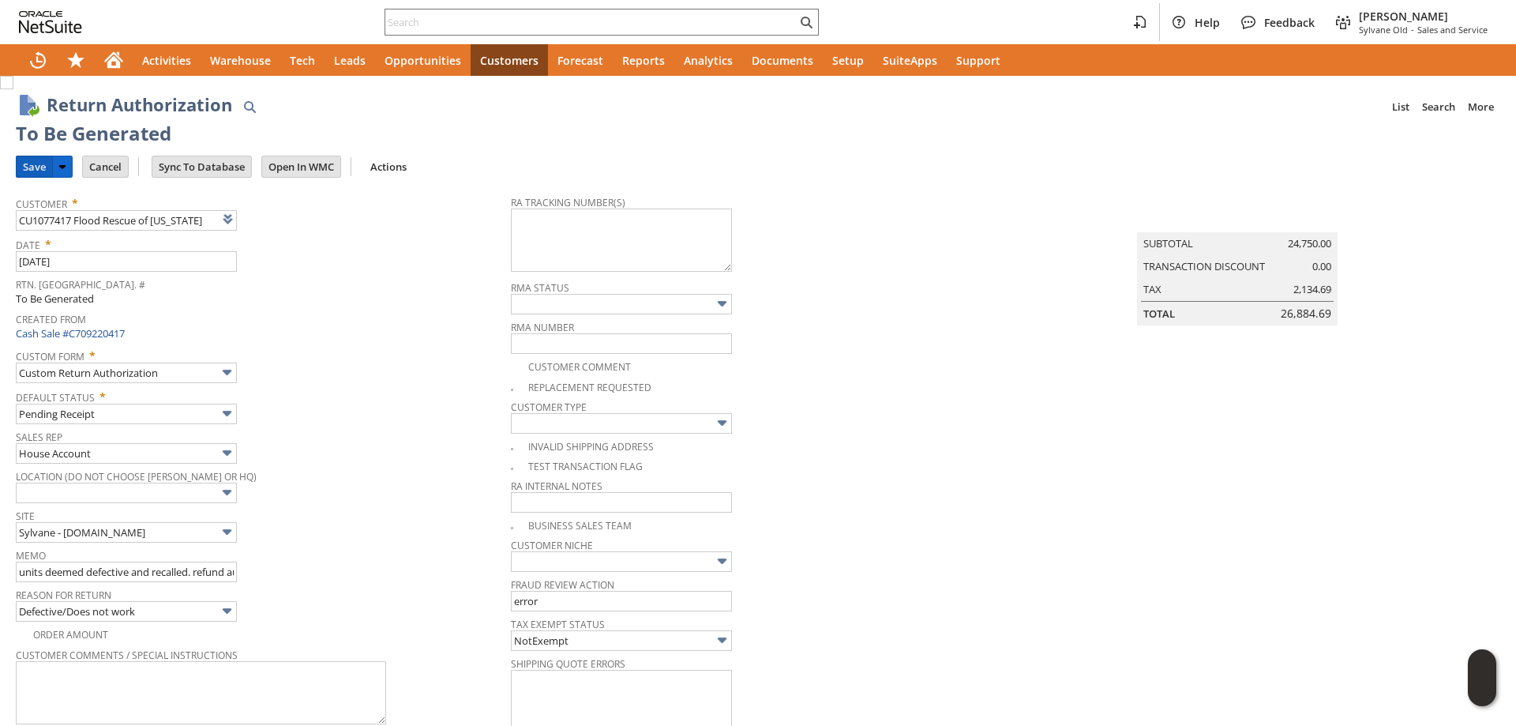
click at [37, 165] on input "Save" at bounding box center [35, 166] width 36 height 21
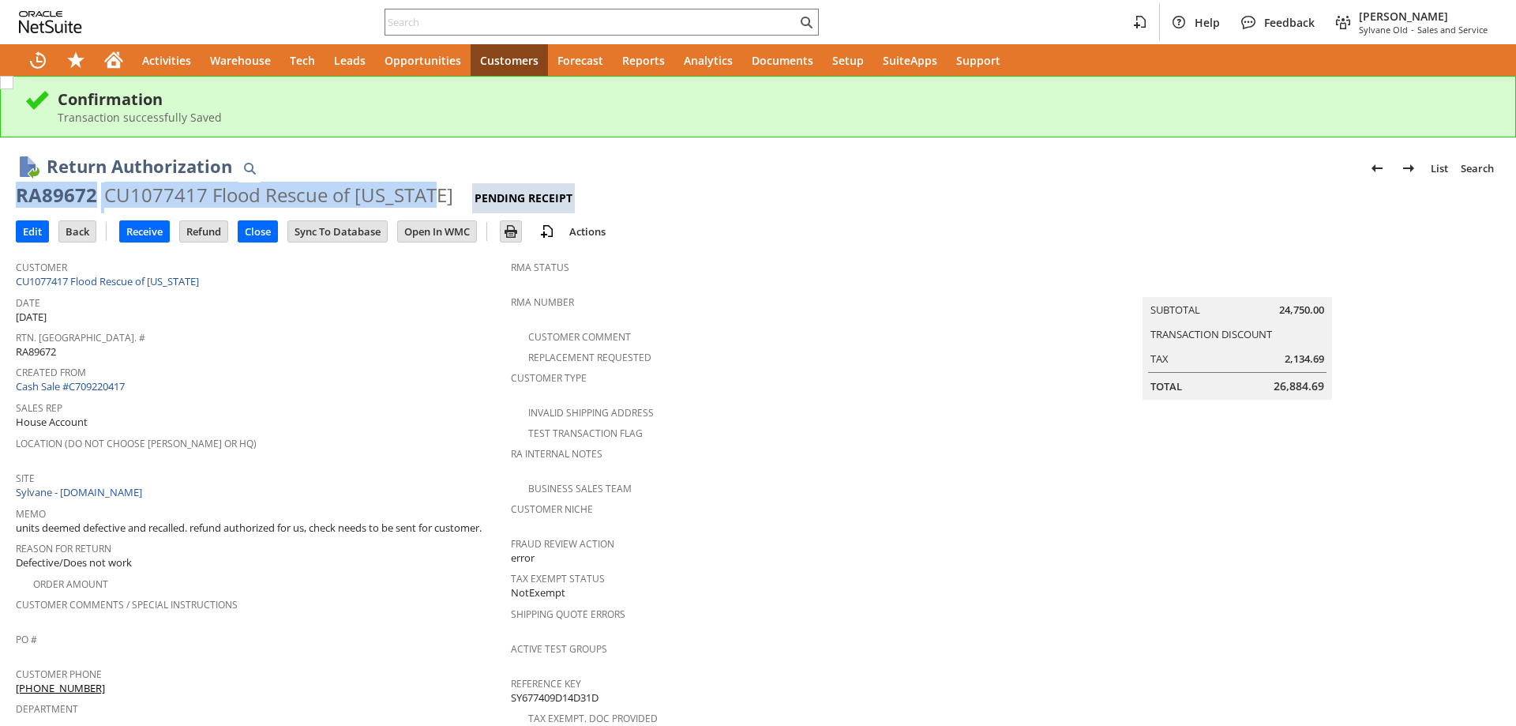
click at [433, 199] on div "RA89672 CU1077417 Flood Rescue of [US_STATE] Pending Receipt" at bounding box center [758, 197] width 1484 height 31
